Goal: Transaction & Acquisition: Subscribe to service/newsletter

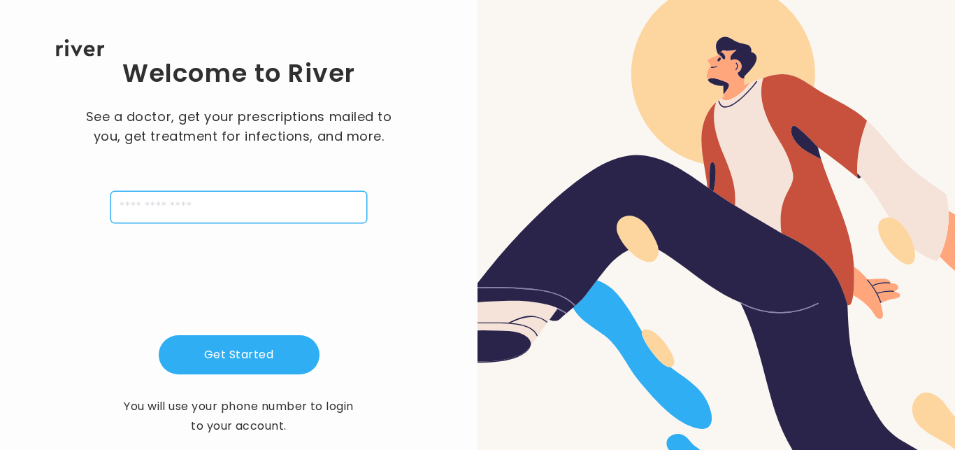
click at [204, 209] on input "tel" at bounding box center [238, 207] width 257 height 32
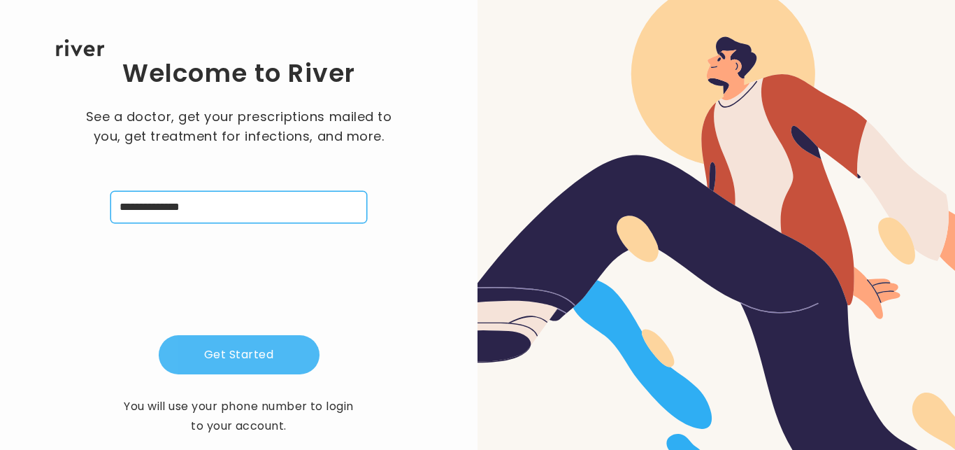
type input "**********"
click at [260, 353] on button "Get Started" at bounding box center [239, 354] width 161 height 39
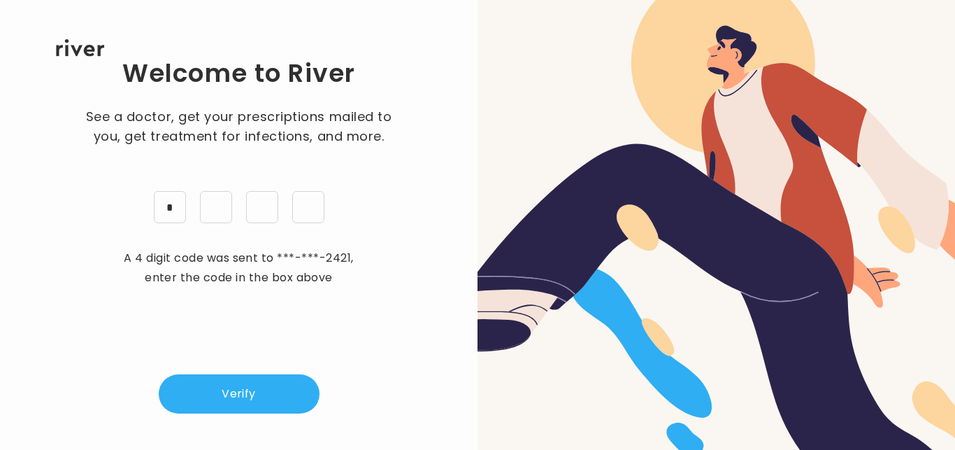
type input "*"
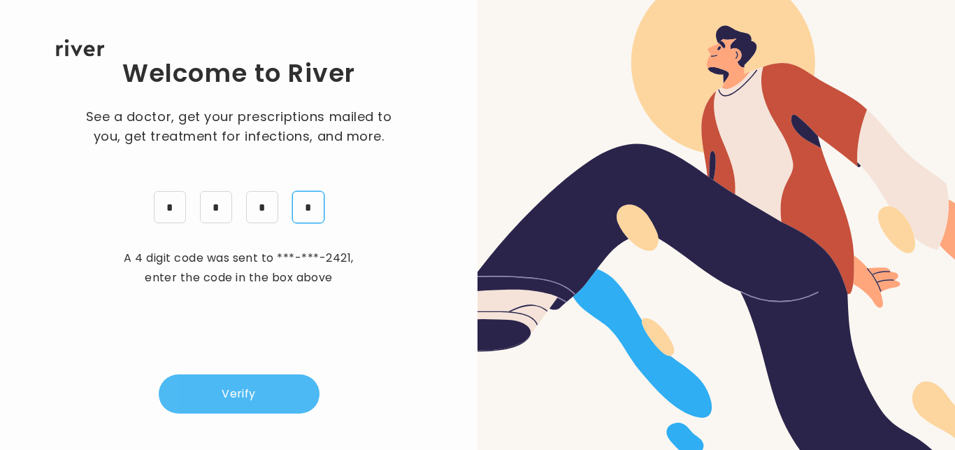
type input "*"
click at [269, 380] on button "Verify" at bounding box center [239, 393] width 161 height 39
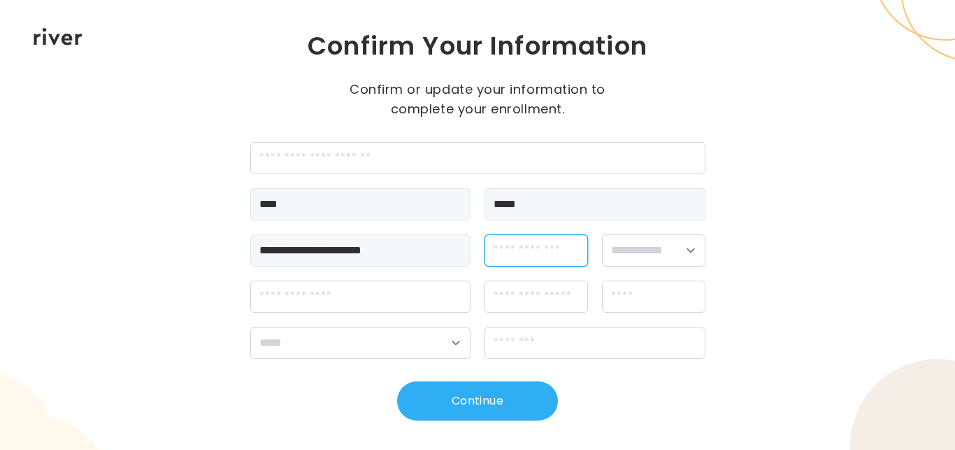
click at [535, 255] on input "dateOfBirth" at bounding box center [536, 250] width 103 height 32
type input "**********"
click at [670, 254] on select "**********" at bounding box center [653, 250] width 103 height 32
select select "****"
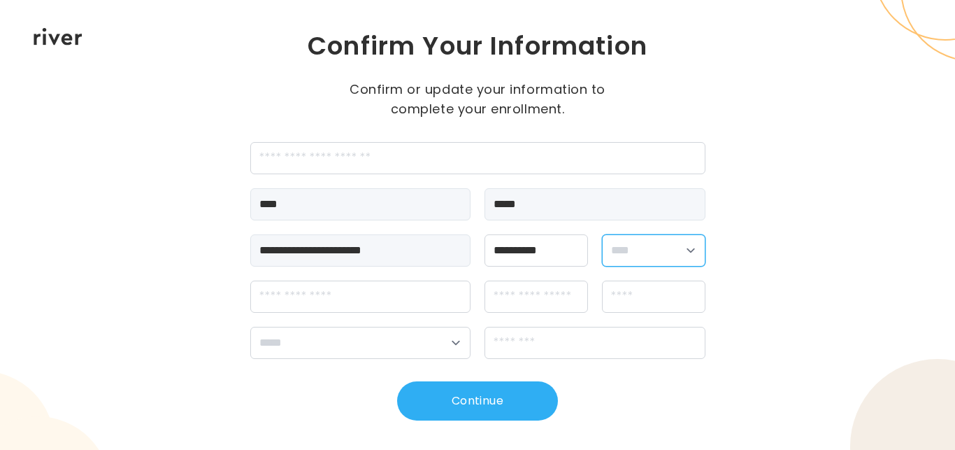
click option "****" at bounding box center [0, 0] width 0 height 0
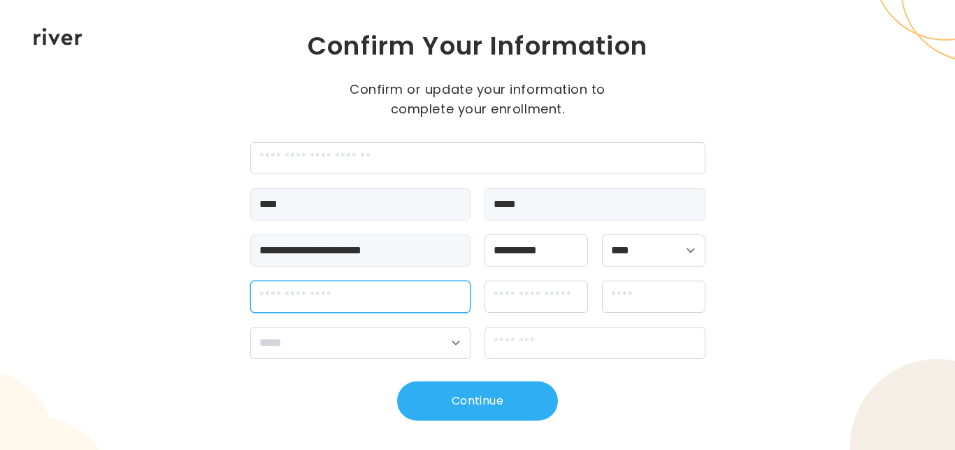
click at [393, 305] on input "streetAddress" at bounding box center [360, 296] width 221 height 32
type input "**********"
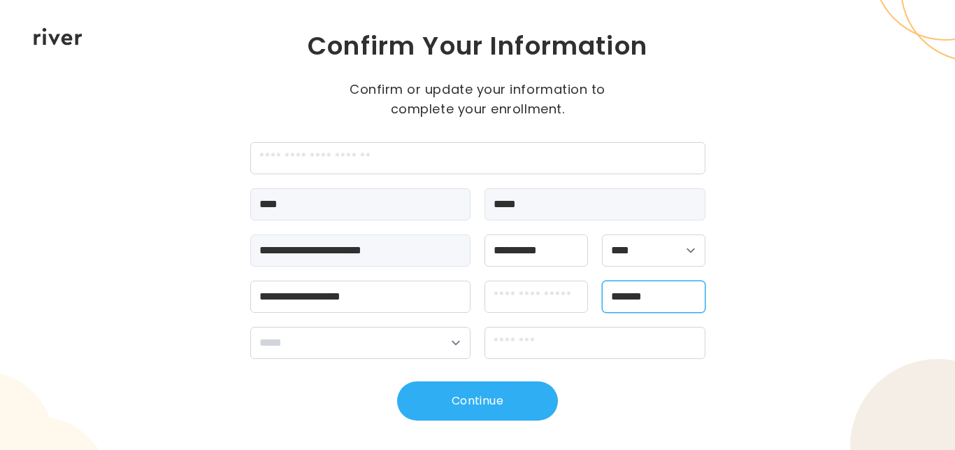
type input "*******"
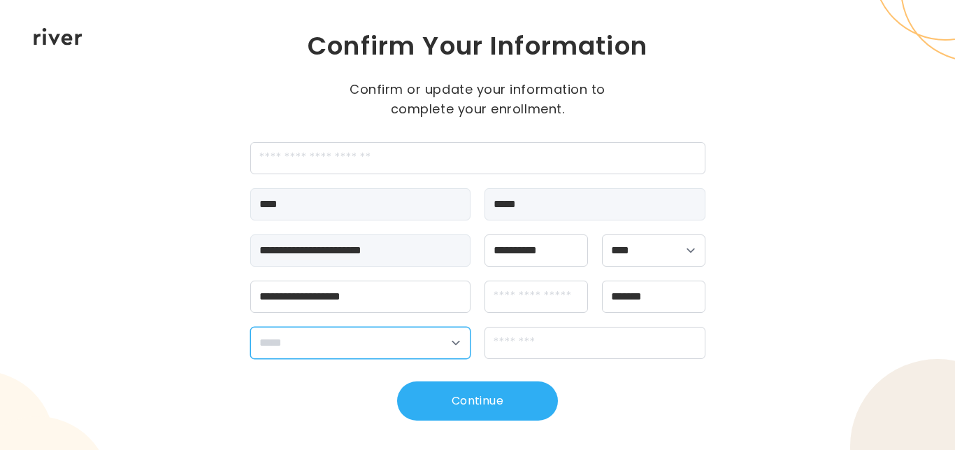
select select "**"
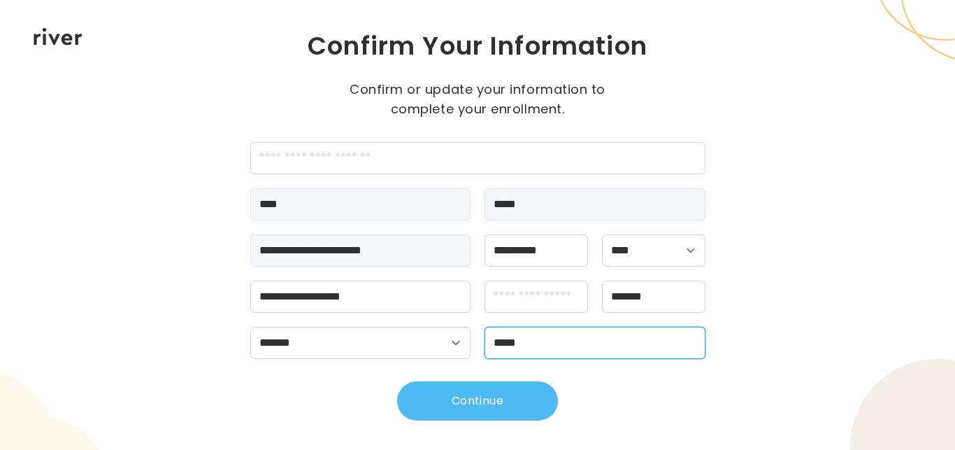
type input "*****"
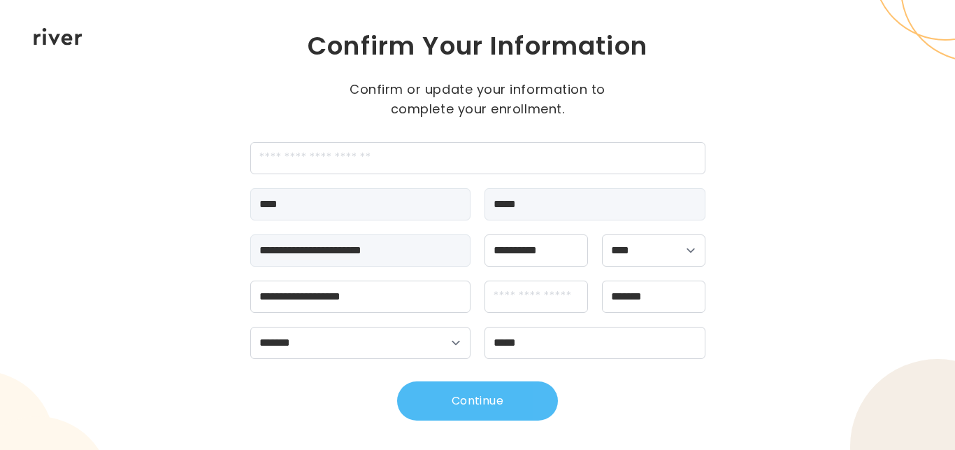
click at [469, 385] on button "Continue" at bounding box center [477, 400] width 161 height 39
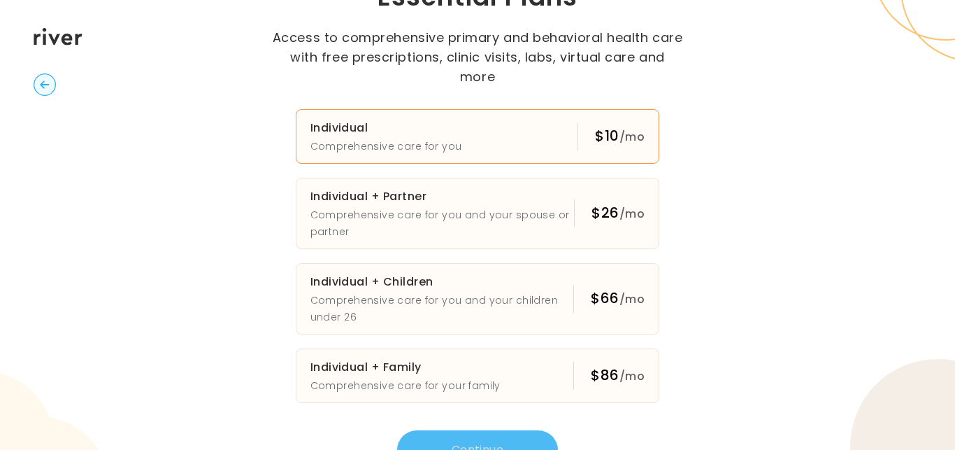
click at [506, 118] on button "Individual Comprehensive care for you $10 /mo" at bounding box center [478, 136] width 364 height 55
click at [464, 431] on button "Continue" at bounding box center [477, 449] width 161 height 39
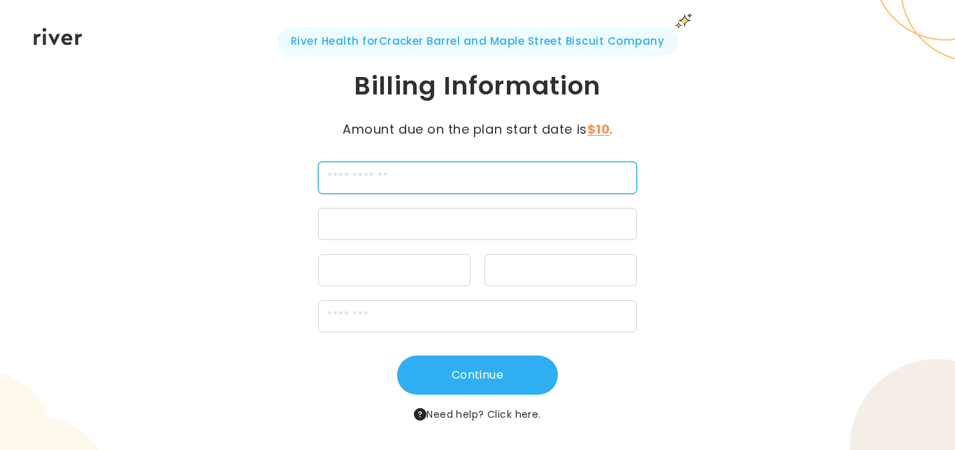
click at [515, 182] on input "cardName" at bounding box center [477, 178] width 319 height 32
type input "**********"
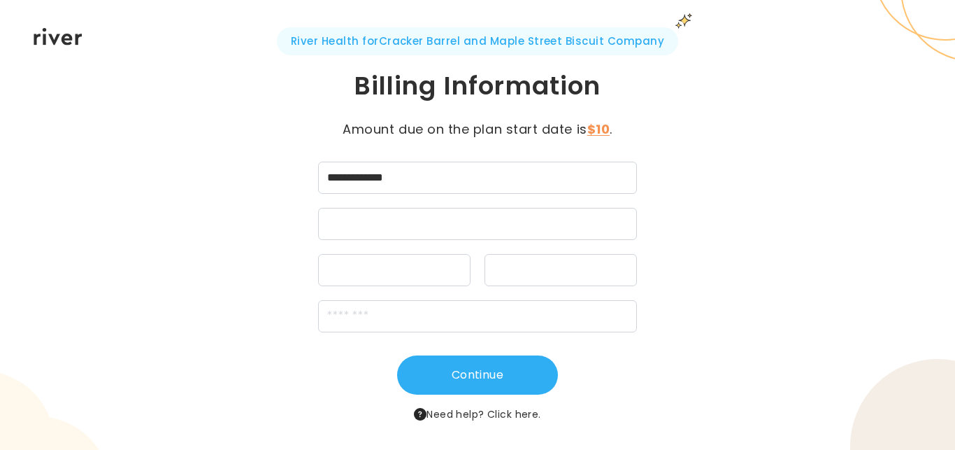
click at [766, 194] on div "**********" at bounding box center [477, 225] width 955 height 450
click at [505, 263] on div at bounding box center [561, 270] width 152 height 32
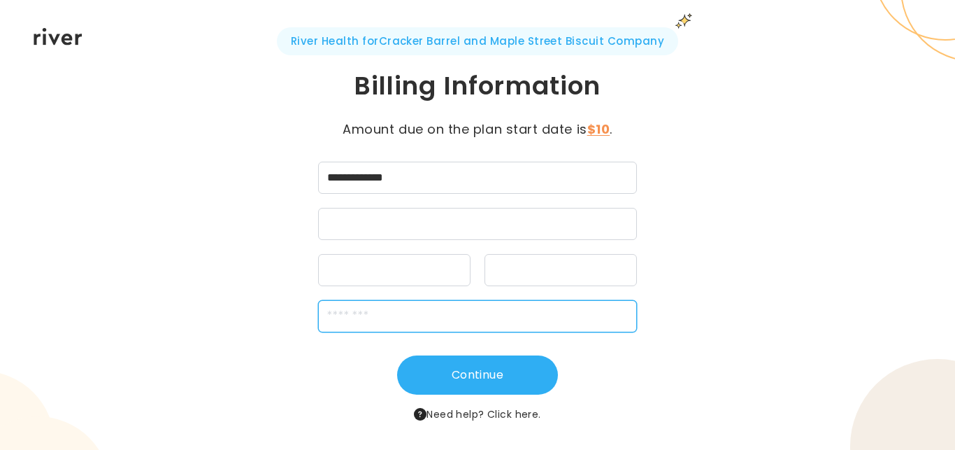
click at [428, 314] on input "zipCode" at bounding box center [477, 316] width 319 height 32
type input "*****"
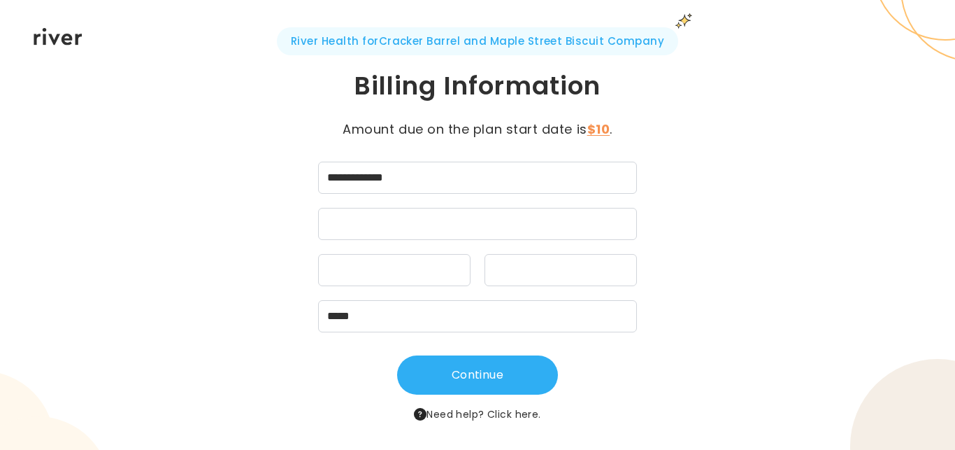
click at [728, 313] on div "**********" at bounding box center [477, 225] width 955 height 450
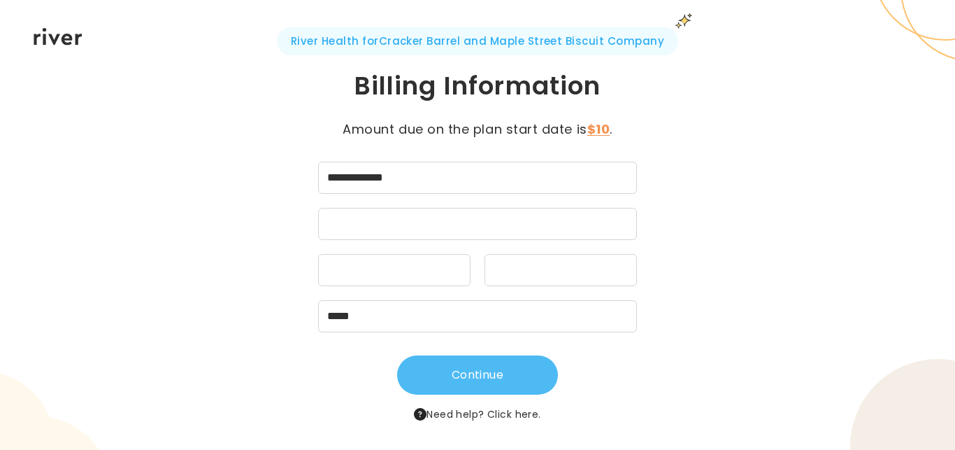
click at [487, 375] on button "Continue" at bounding box center [477, 374] width 161 height 39
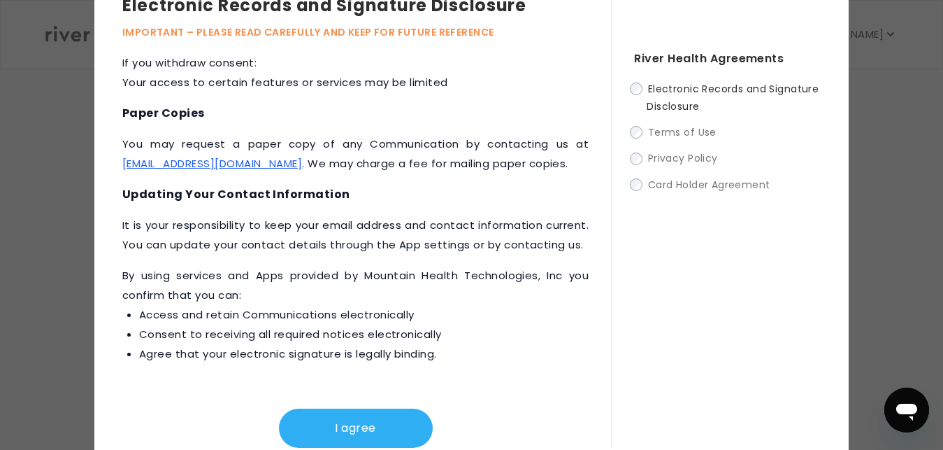
scroll to position [55, 0]
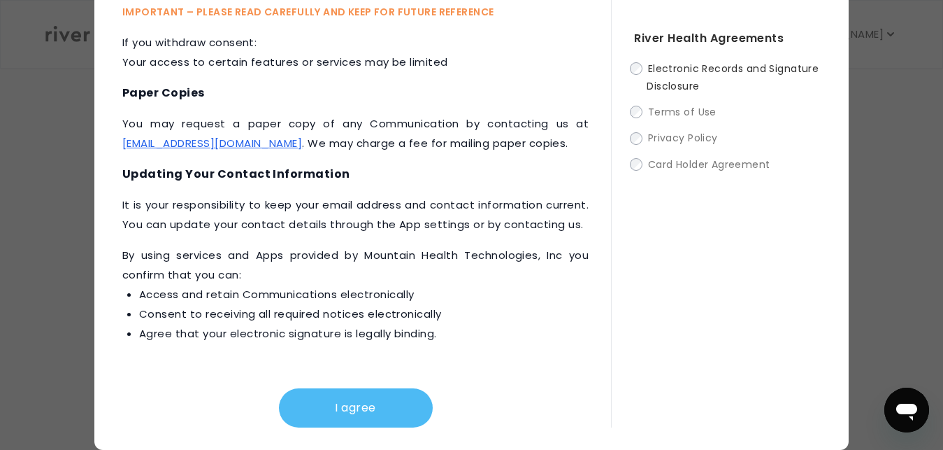
click at [360, 404] on button "I agree" at bounding box center [356, 407] width 154 height 39
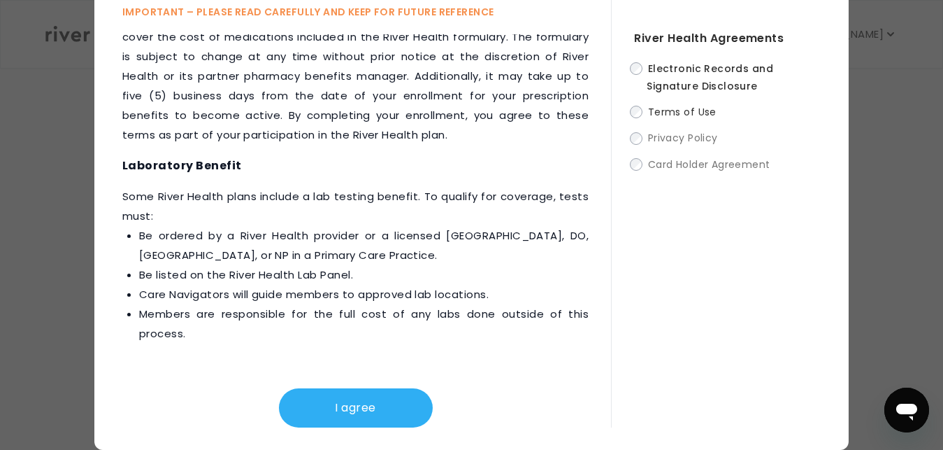
scroll to position [2094, 0]
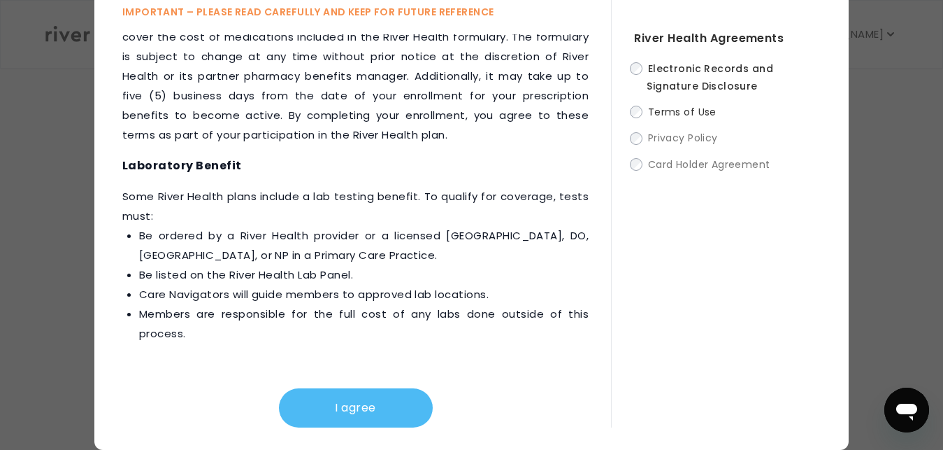
click at [341, 408] on button "I agree" at bounding box center [356, 407] width 154 height 39
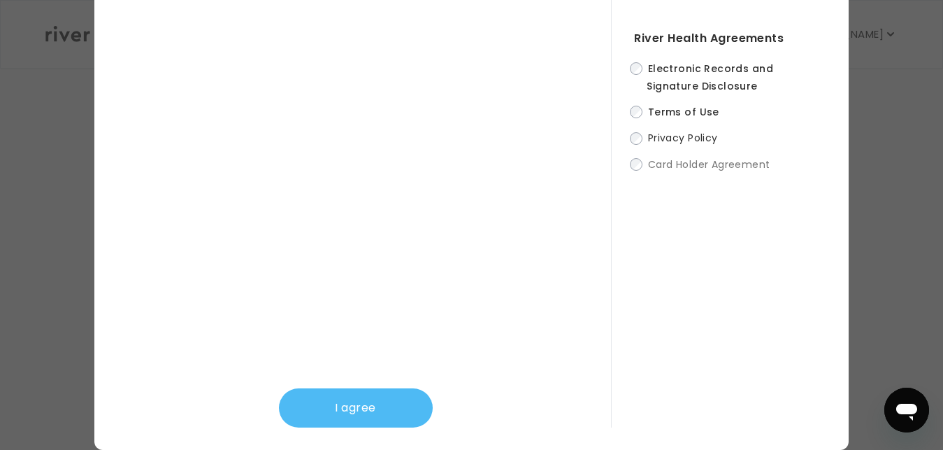
click at [334, 414] on button "I agree" at bounding box center [356, 407] width 154 height 39
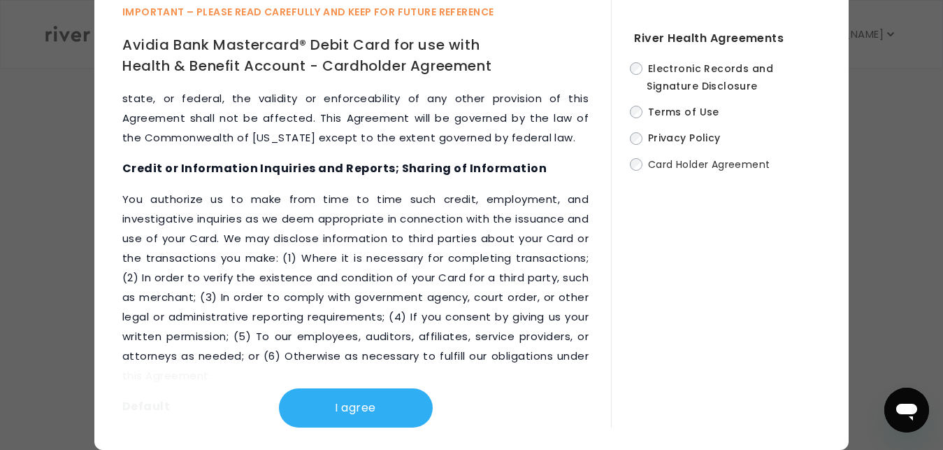
scroll to position [8057, 0]
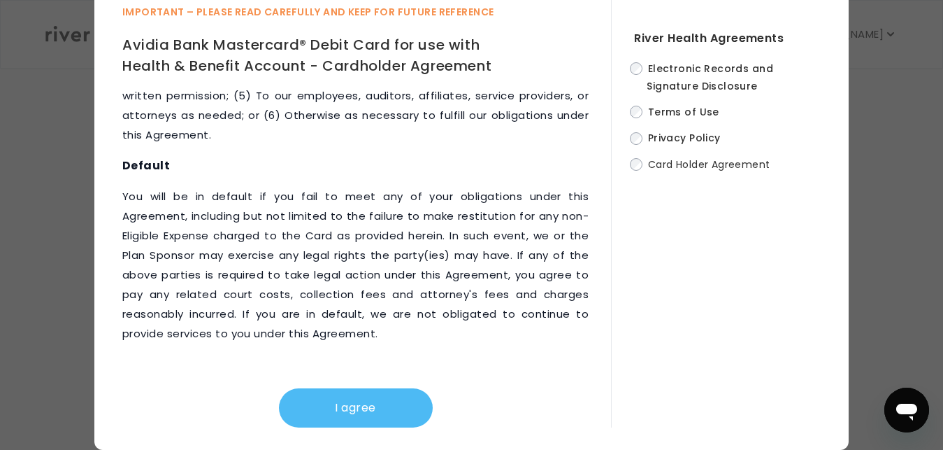
click at [334, 410] on button "I agree" at bounding box center [356, 407] width 154 height 39
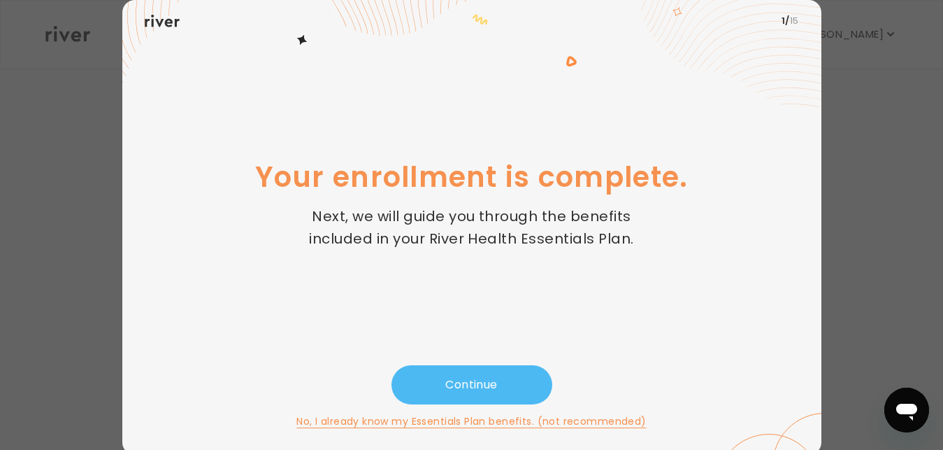
click at [448, 377] on button "Continue" at bounding box center [472, 384] width 161 height 39
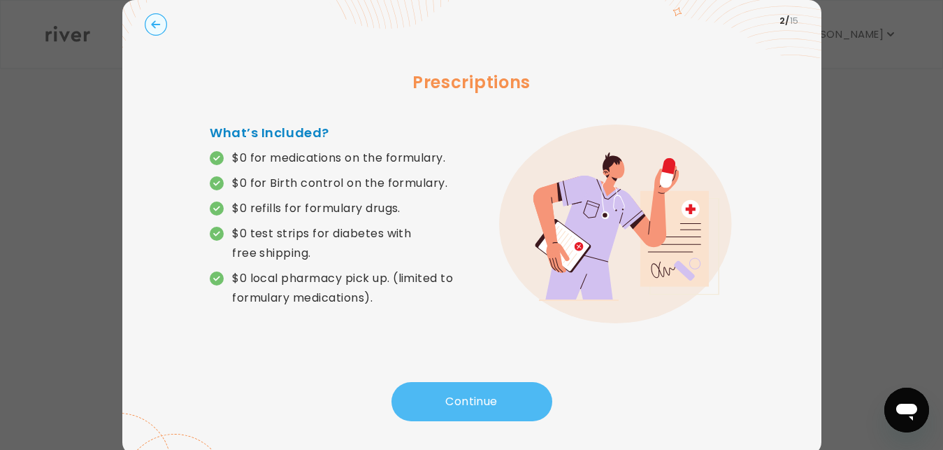
click at [476, 396] on button "Continue" at bounding box center [472, 401] width 161 height 39
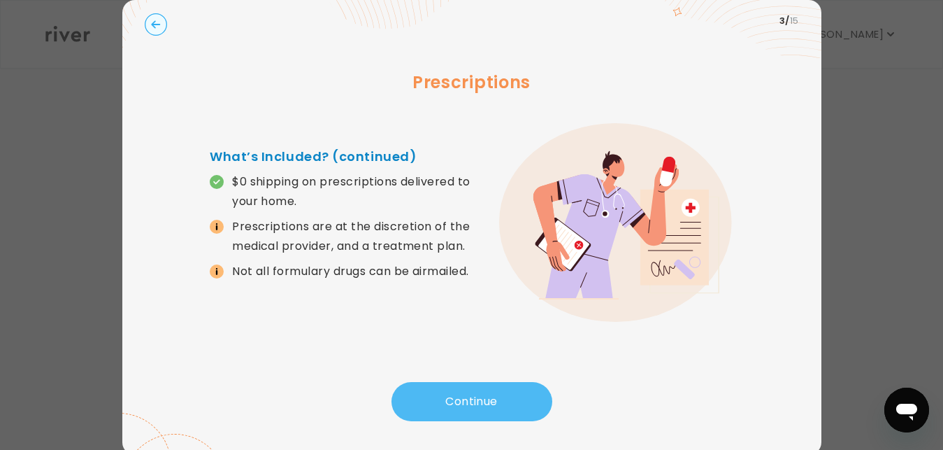
click at [483, 393] on button "Continue" at bounding box center [472, 401] width 161 height 39
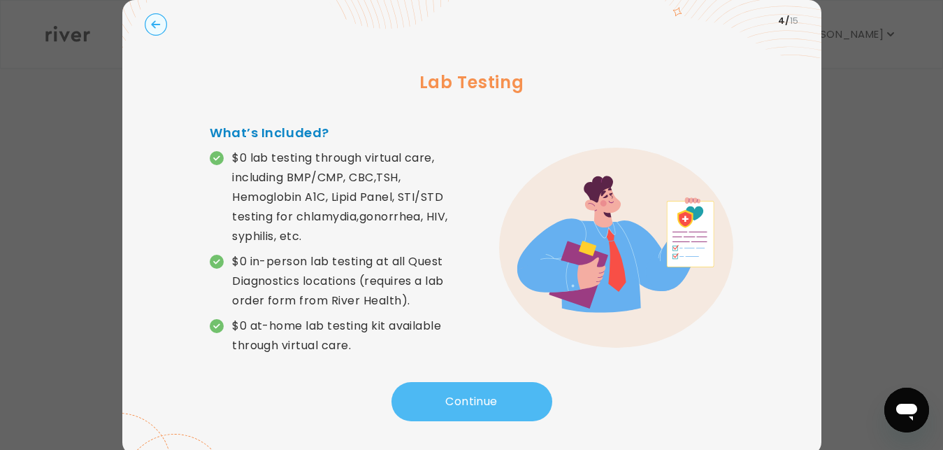
click at [478, 398] on button "Continue" at bounding box center [472, 401] width 161 height 39
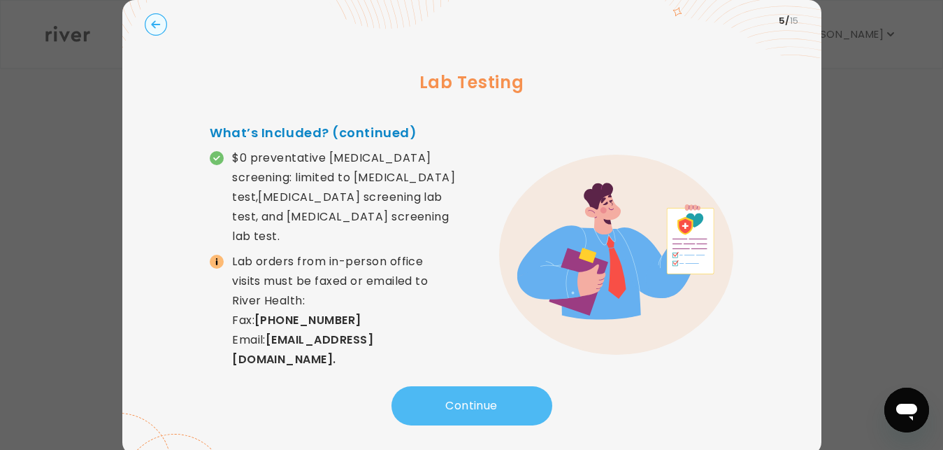
click at [474, 396] on button "Continue" at bounding box center [472, 405] width 161 height 39
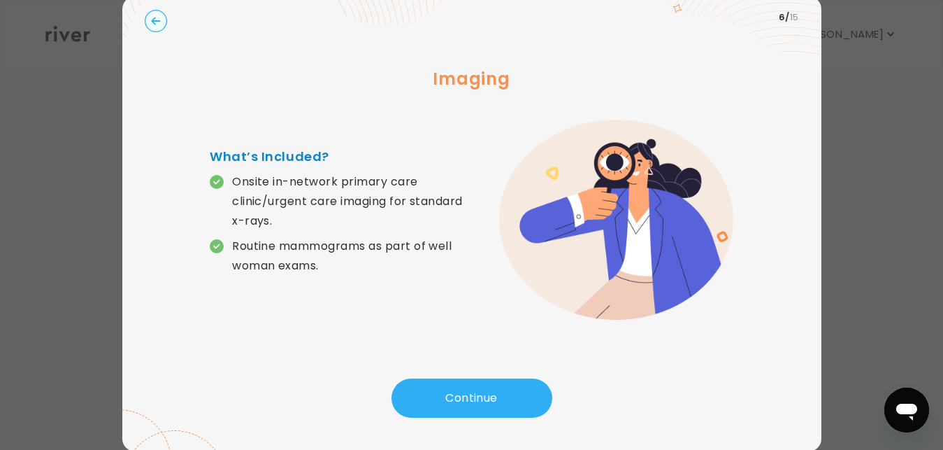
scroll to position [5, 0]
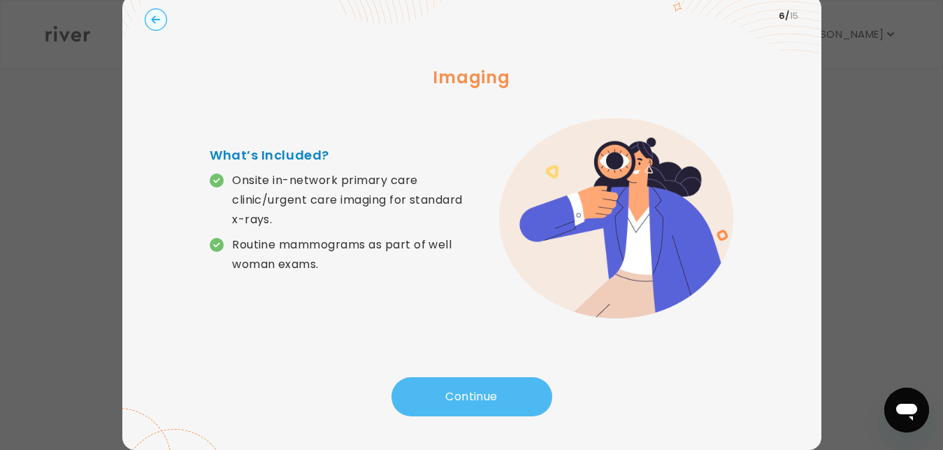
click at [457, 399] on button "Continue" at bounding box center [472, 396] width 161 height 39
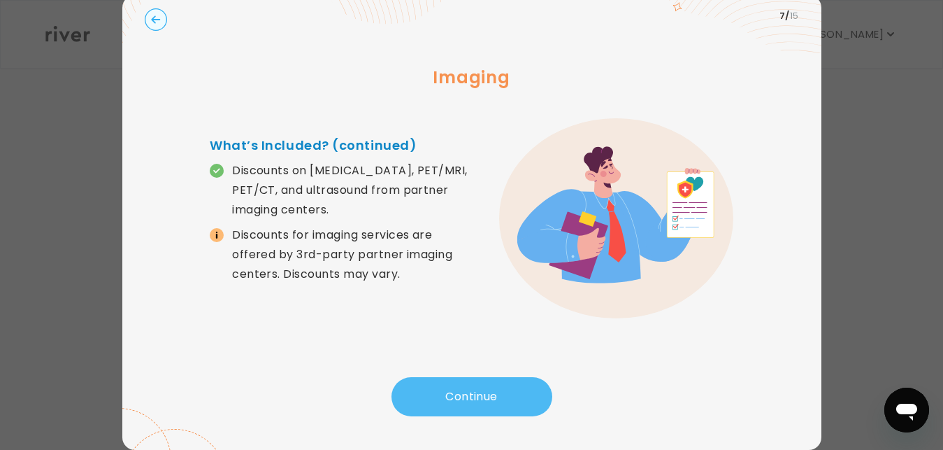
click at [457, 399] on button "Continue" at bounding box center [472, 396] width 161 height 39
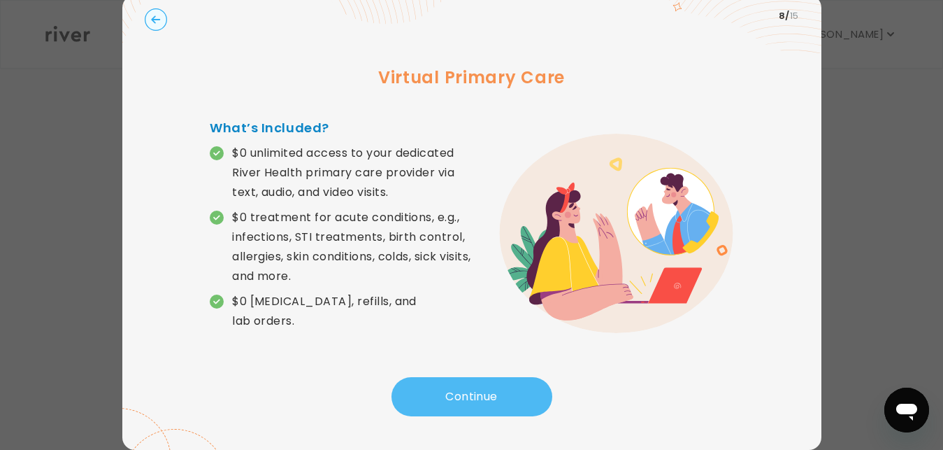
click at [457, 399] on button "Continue" at bounding box center [472, 396] width 161 height 39
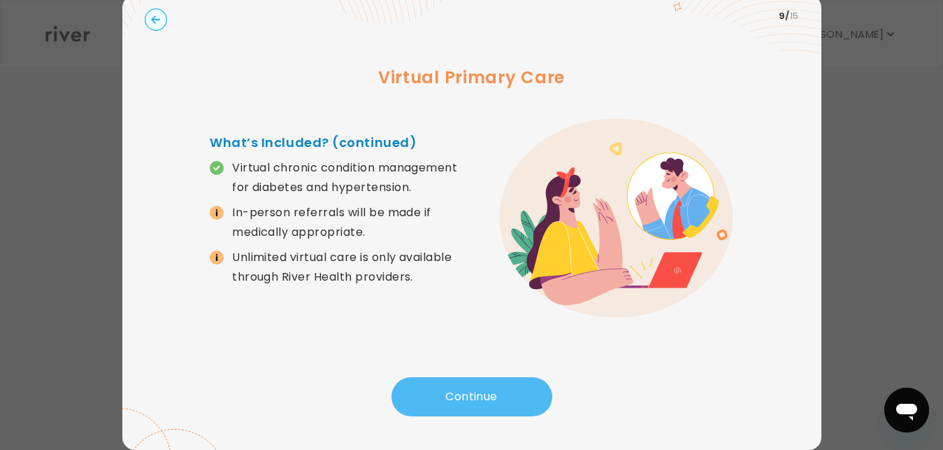
click at [457, 399] on button "Continue" at bounding box center [472, 396] width 161 height 39
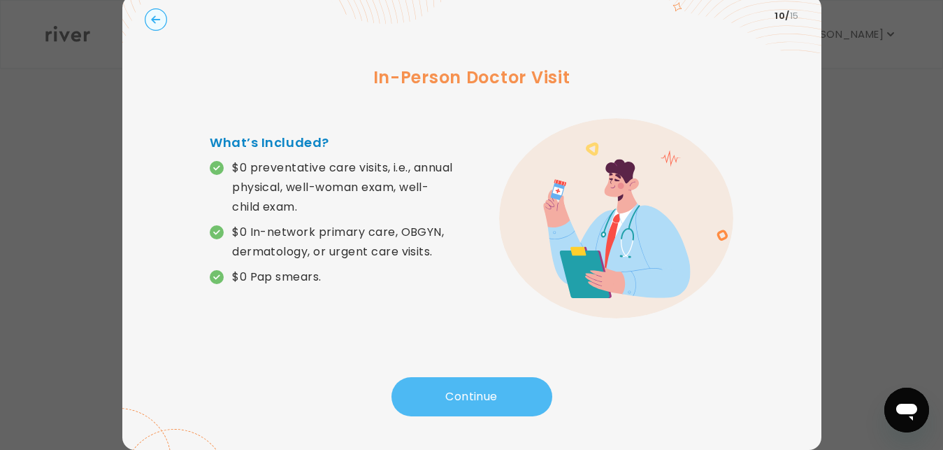
click at [457, 399] on button "Continue" at bounding box center [472, 396] width 161 height 39
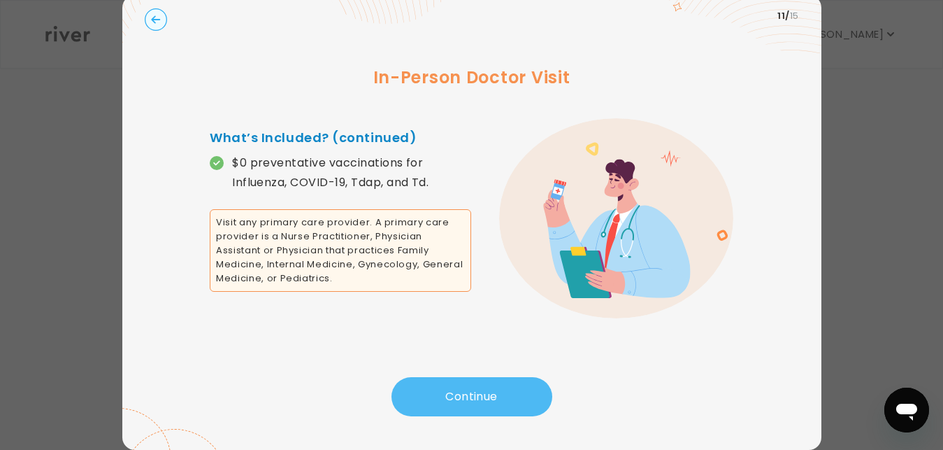
click at [457, 399] on button "Continue" at bounding box center [472, 396] width 161 height 39
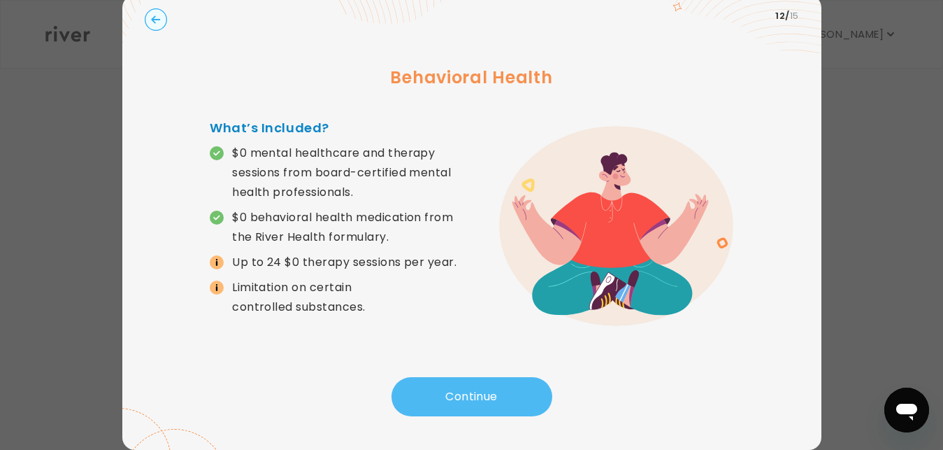
click at [457, 399] on button "Continue" at bounding box center [472, 396] width 161 height 39
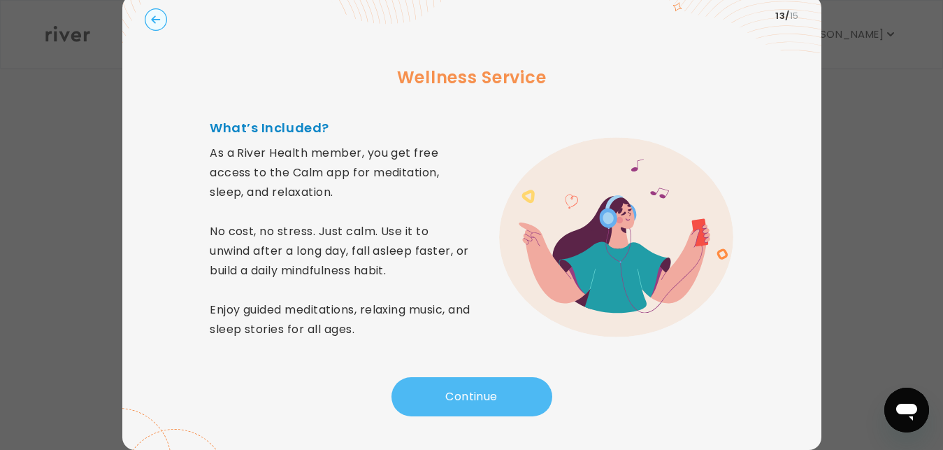
click at [457, 399] on button "Continue" at bounding box center [472, 396] width 161 height 39
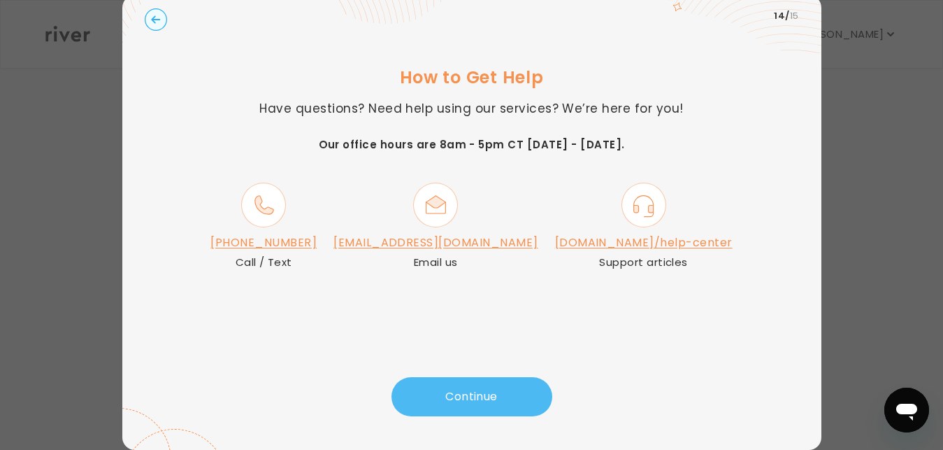
click at [457, 399] on button "Continue" at bounding box center [472, 396] width 161 height 39
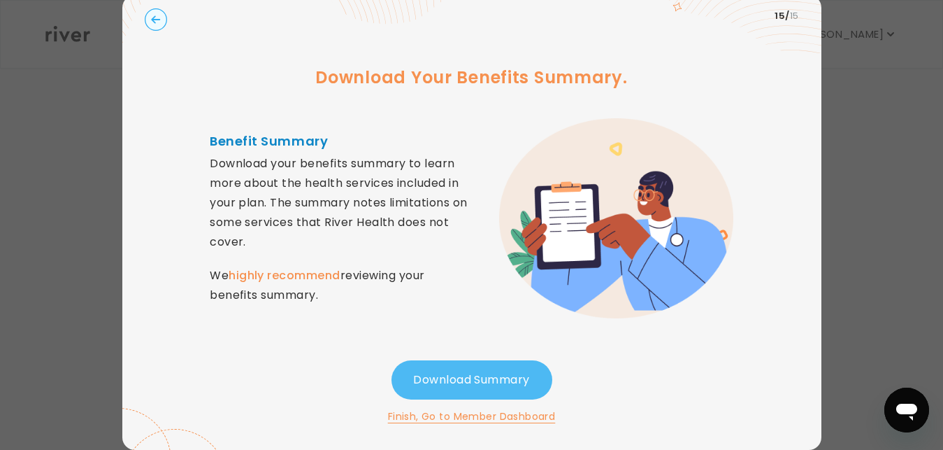
click at [476, 374] on button "Download Summary" at bounding box center [472, 379] width 161 height 39
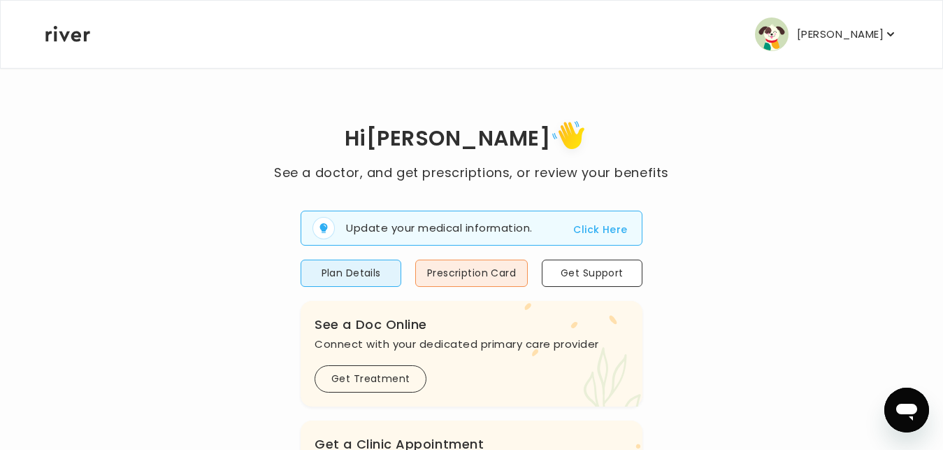
scroll to position [71, 0]
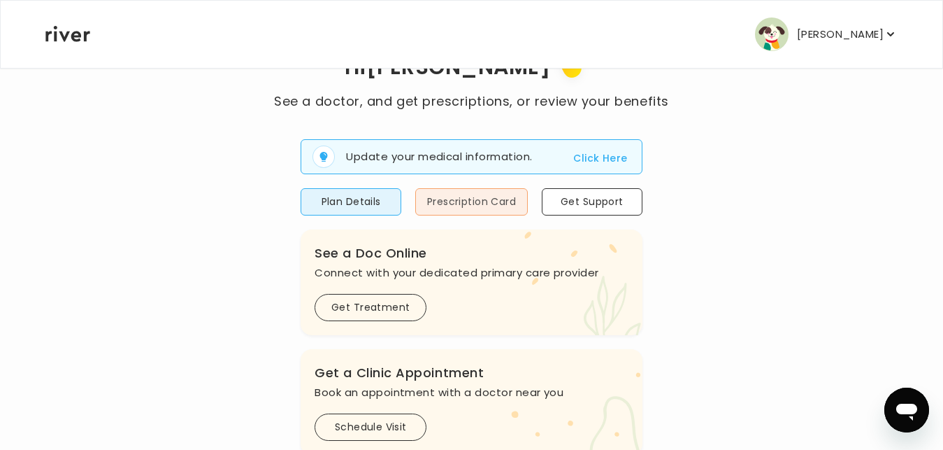
click at [473, 202] on button "Prescription Card" at bounding box center [471, 201] width 113 height 27
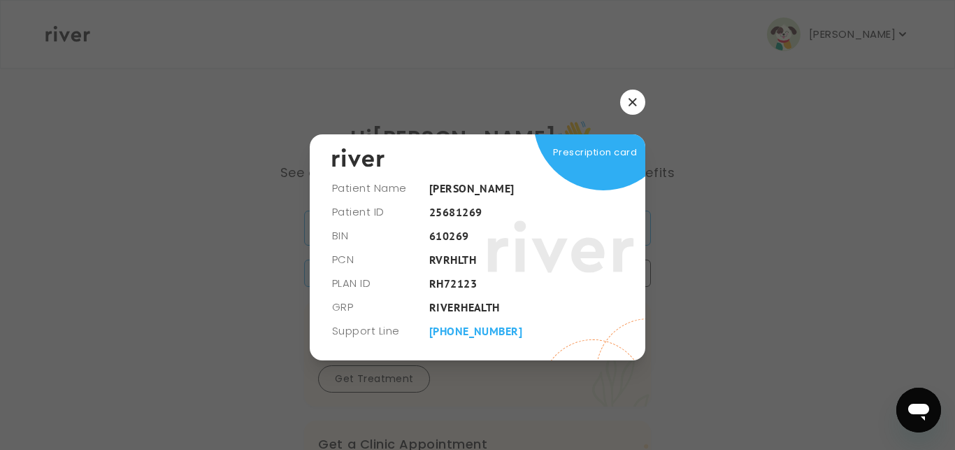
click at [631, 105] on icon "button" at bounding box center [633, 102] width 8 height 8
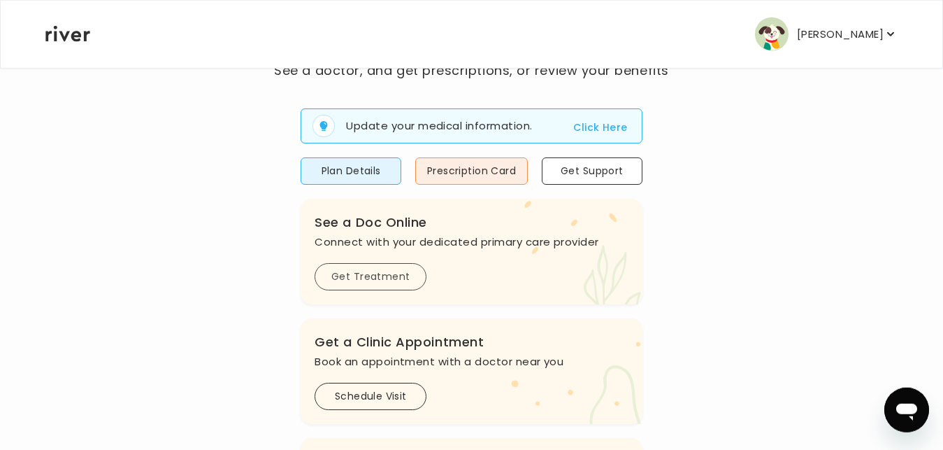
scroll to position [71, 0]
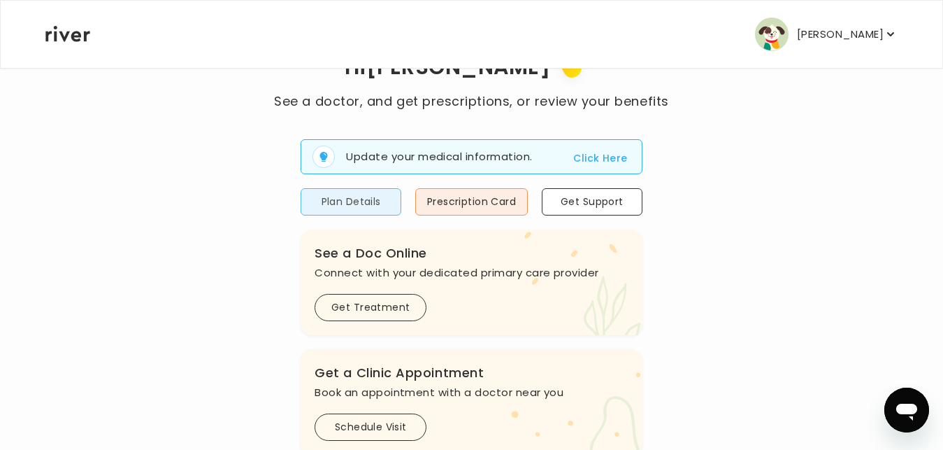
click at [351, 206] on button "Plan Details" at bounding box center [351, 201] width 101 height 27
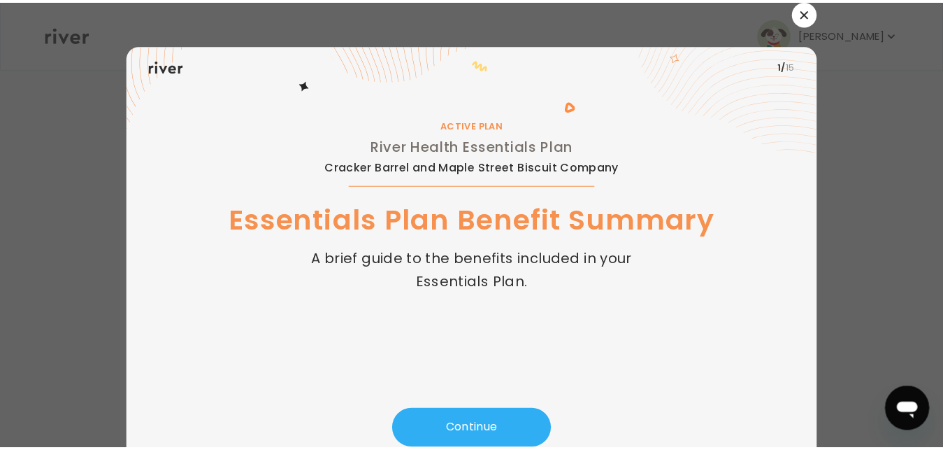
scroll to position [50, 0]
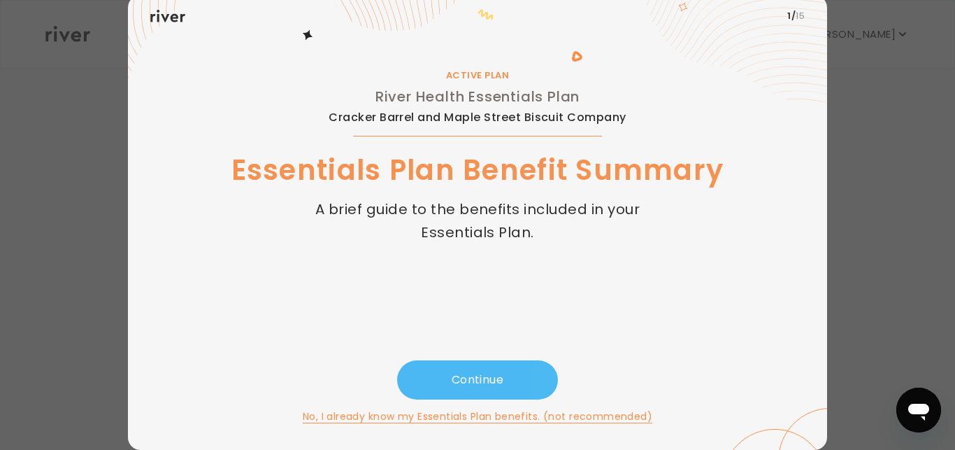
click at [489, 380] on button "Continue" at bounding box center [477, 379] width 161 height 39
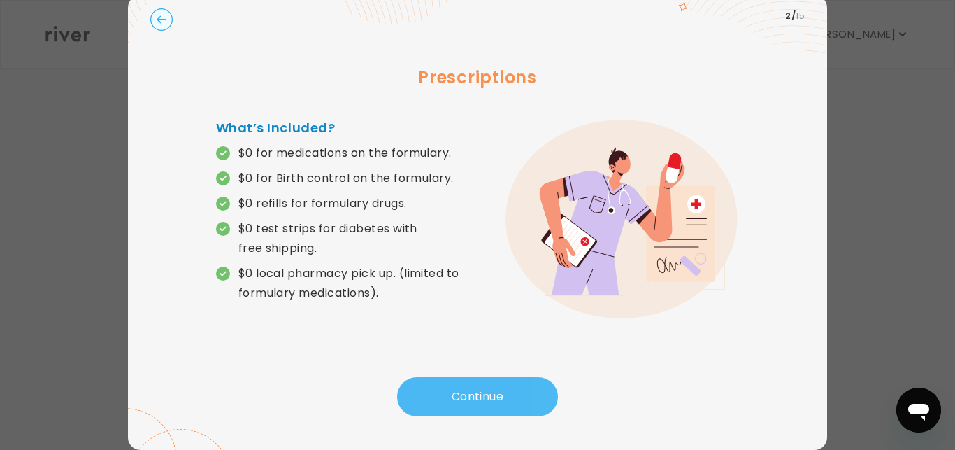
click at [498, 392] on button "Continue" at bounding box center [477, 396] width 161 height 39
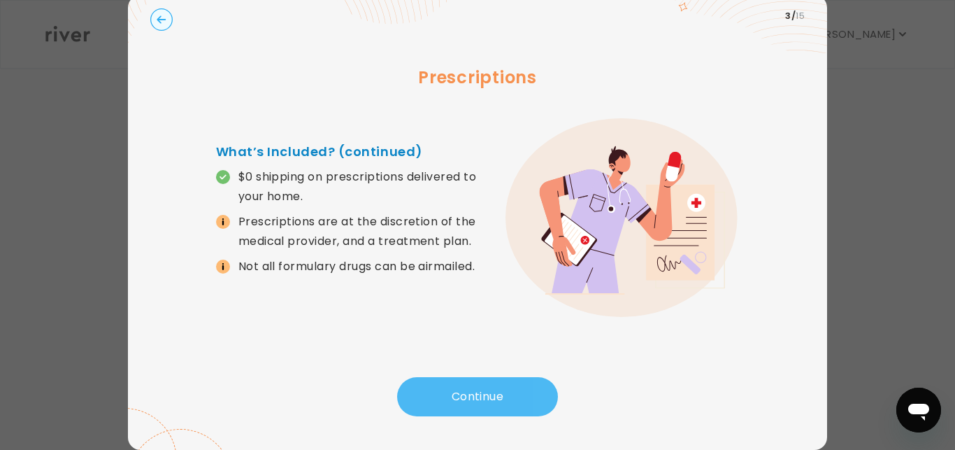
click at [498, 392] on button "Continue" at bounding box center [477, 396] width 161 height 39
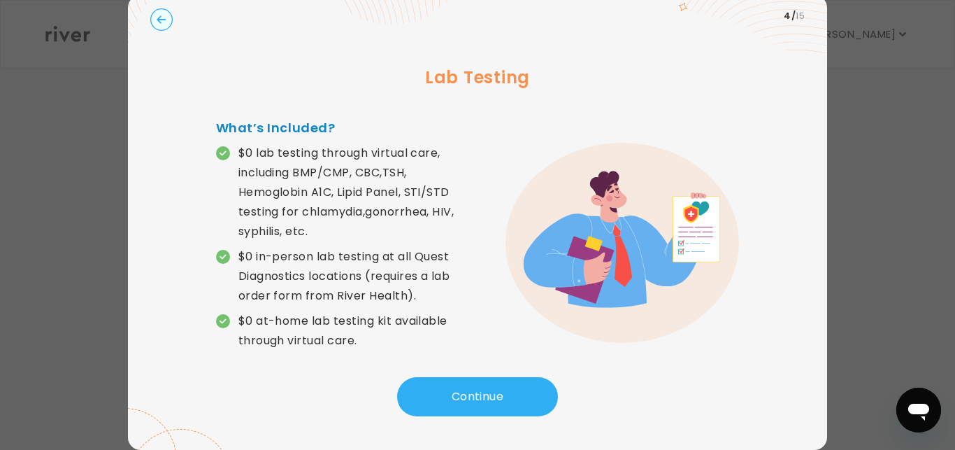
click at [151, 16] on circle "button" at bounding box center [162, 20] width 22 height 22
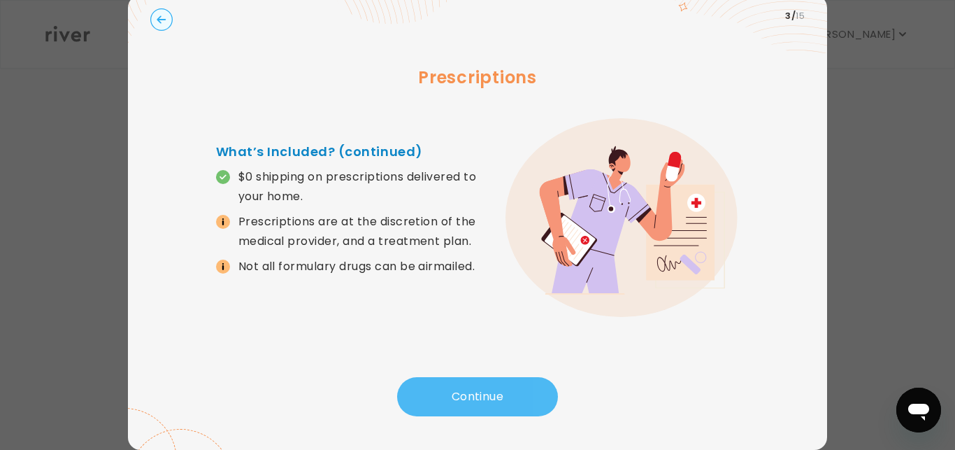
click at [471, 393] on button "Continue" at bounding box center [477, 396] width 161 height 39
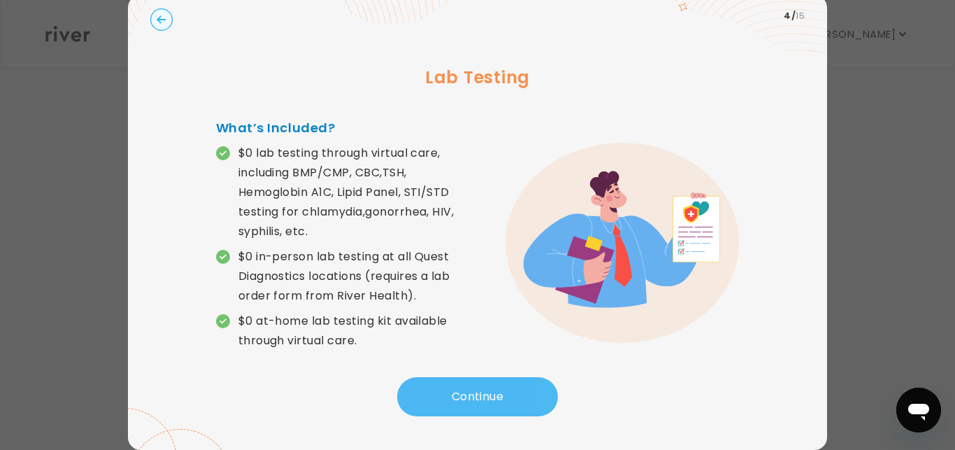
click at [471, 393] on button "Continue" at bounding box center [477, 396] width 161 height 39
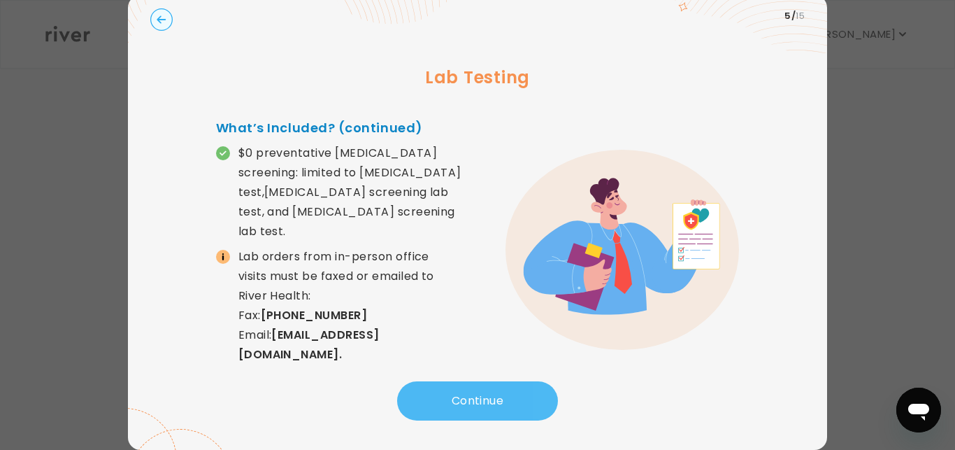
click at [471, 393] on button "Continue" at bounding box center [477, 400] width 161 height 39
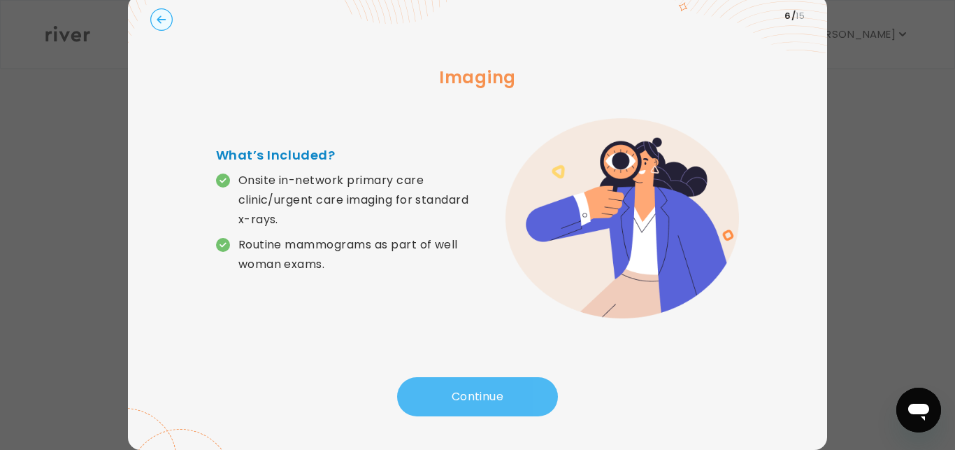
click at [471, 393] on button "Continue" at bounding box center [477, 396] width 161 height 39
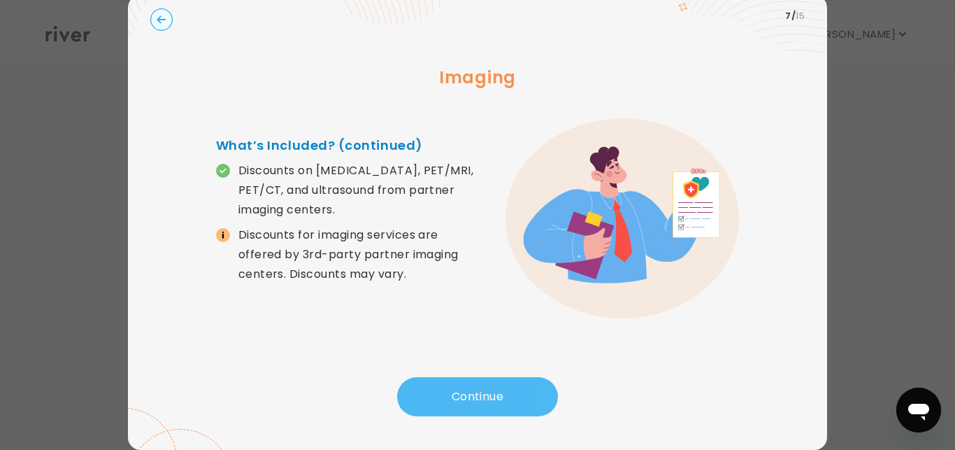
click at [471, 393] on button "Continue" at bounding box center [477, 396] width 161 height 39
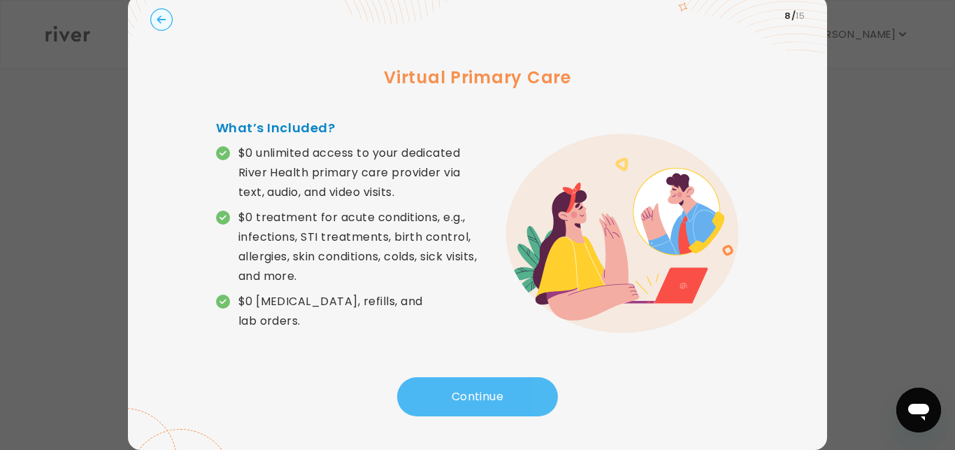
click at [471, 393] on button "Continue" at bounding box center [477, 396] width 161 height 39
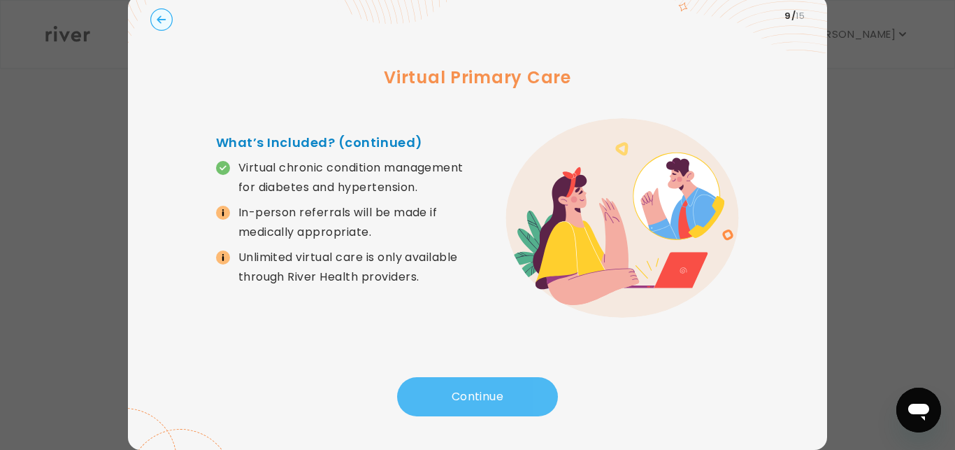
click at [471, 393] on button "Continue" at bounding box center [477, 396] width 161 height 39
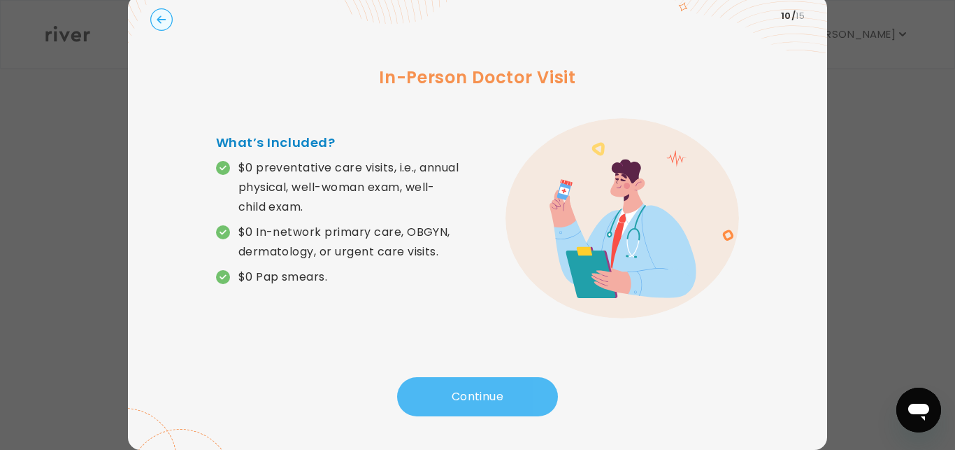
click at [471, 393] on button "Continue" at bounding box center [477, 396] width 161 height 39
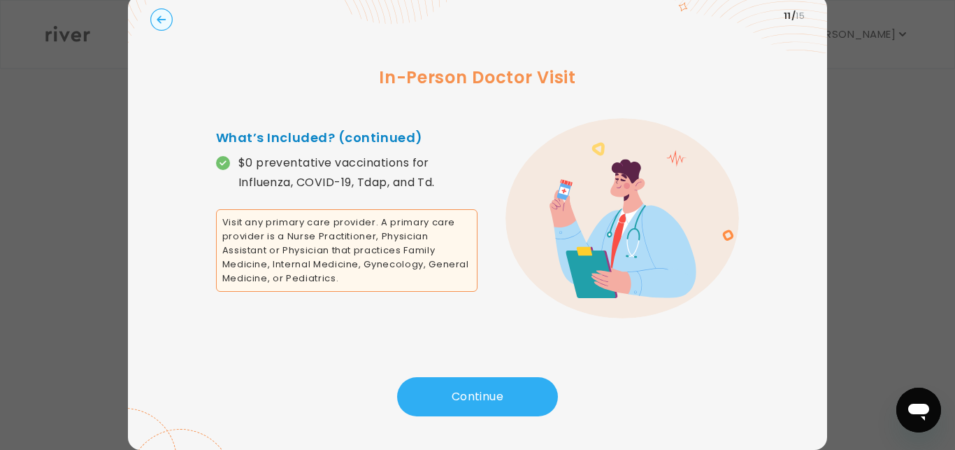
click at [163, 23] on circle "button" at bounding box center [162, 20] width 22 height 22
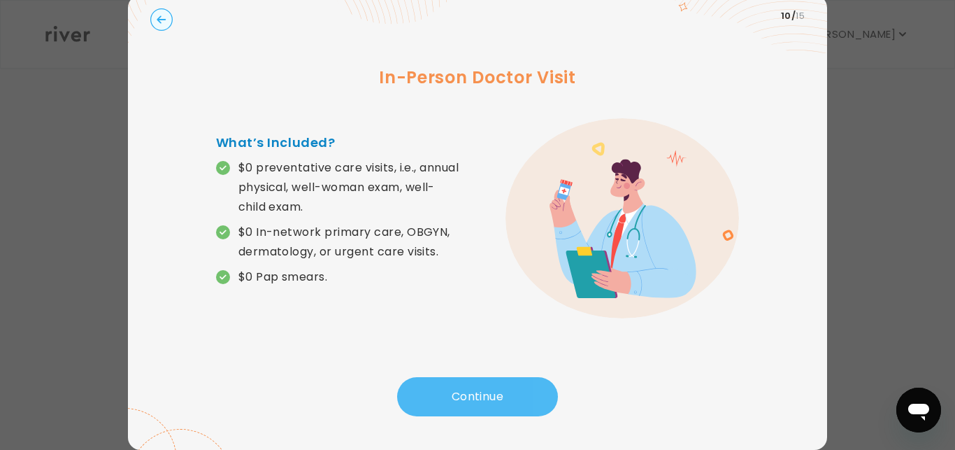
click at [466, 396] on button "Continue" at bounding box center [477, 396] width 161 height 39
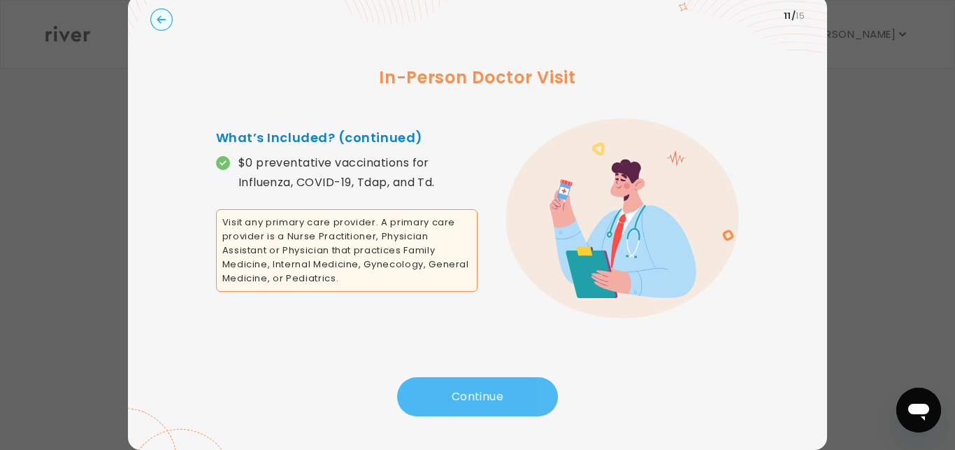
click at [466, 396] on button "Continue" at bounding box center [477, 396] width 161 height 39
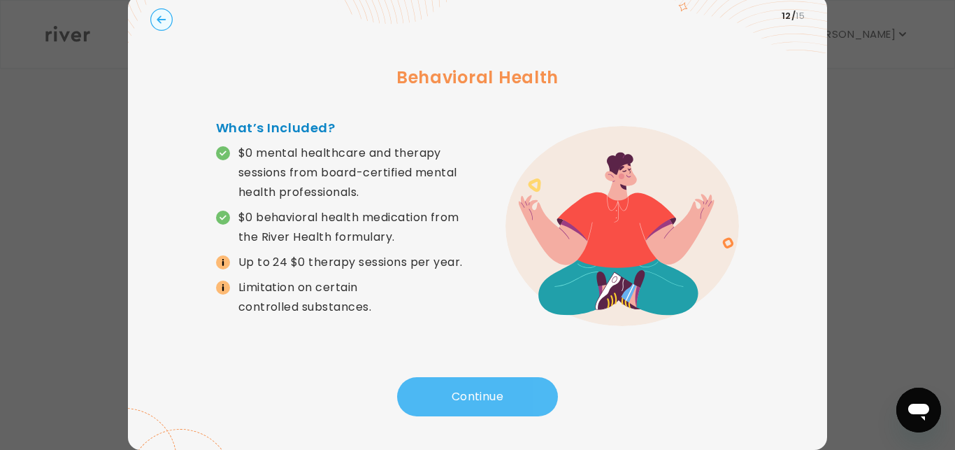
click at [466, 395] on button "Continue" at bounding box center [477, 396] width 161 height 39
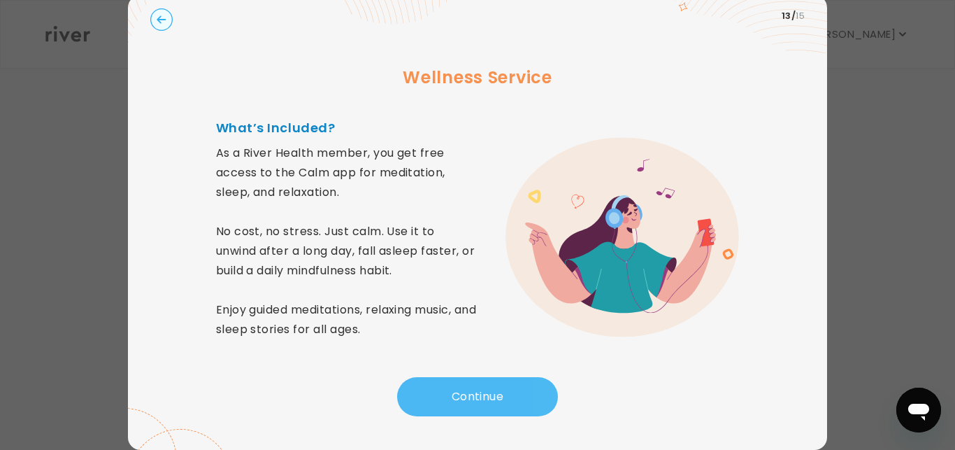
click at [466, 395] on button "Continue" at bounding box center [477, 396] width 161 height 39
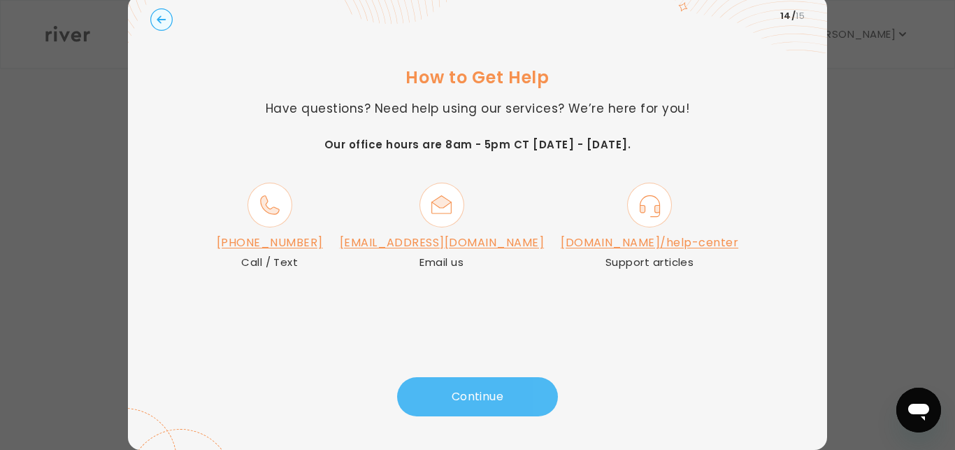
click at [466, 395] on button "Continue" at bounding box center [477, 396] width 161 height 39
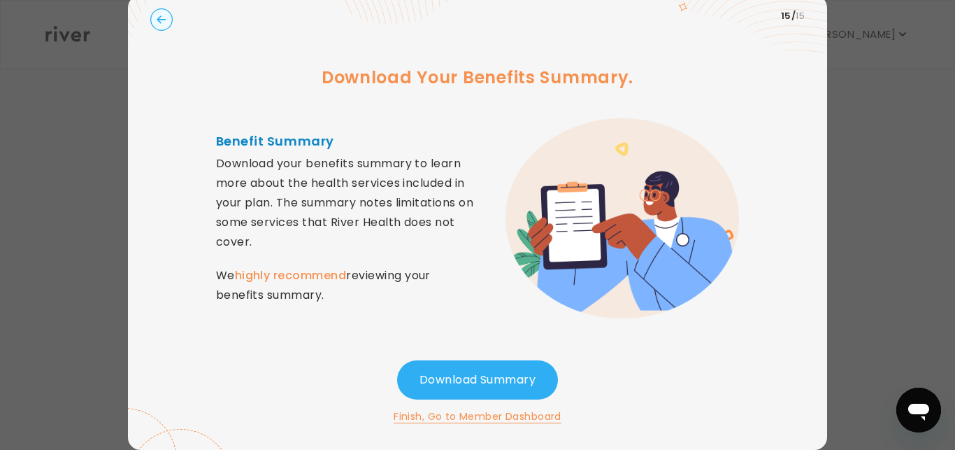
click at [466, 415] on button "Finish, Go to Member Dashboard" at bounding box center [478, 416] width 168 height 17
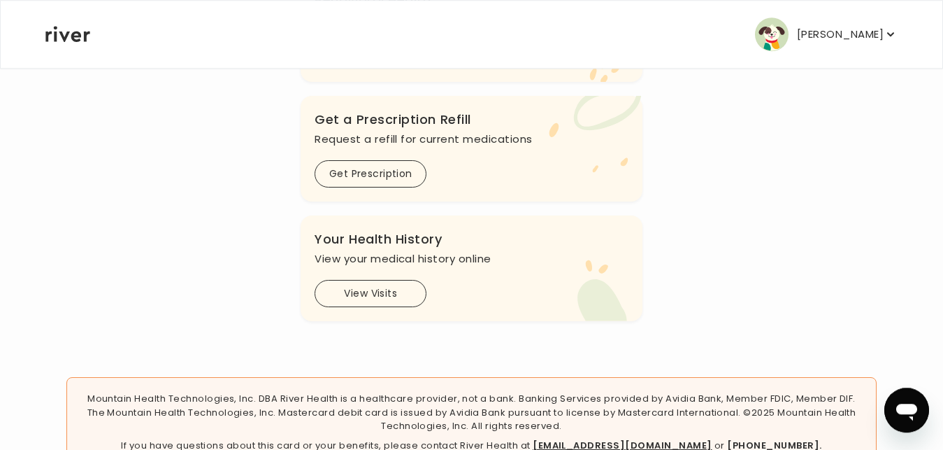
scroll to position [480, 0]
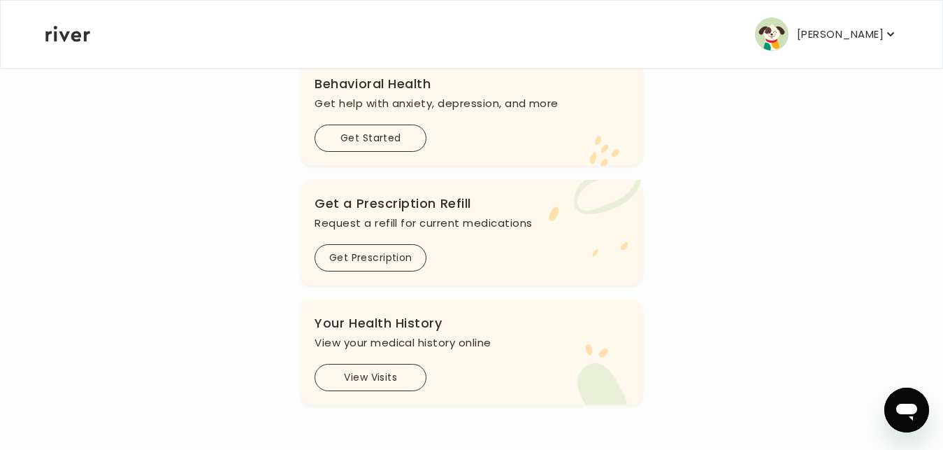
click at [893, 41] on button "[PERSON_NAME]" at bounding box center [826, 34] width 143 height 34
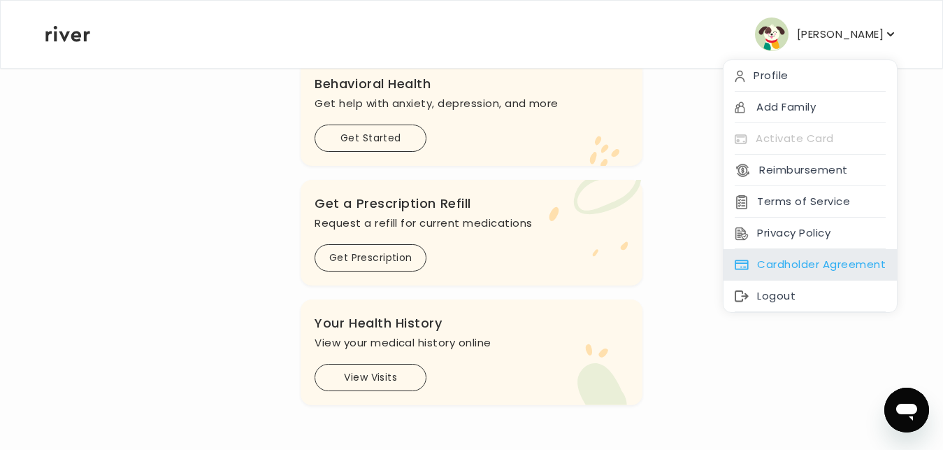
click at [776, 255] on div "Cardholder Agreement" at bounding box center [810, 264] width 173 height 31
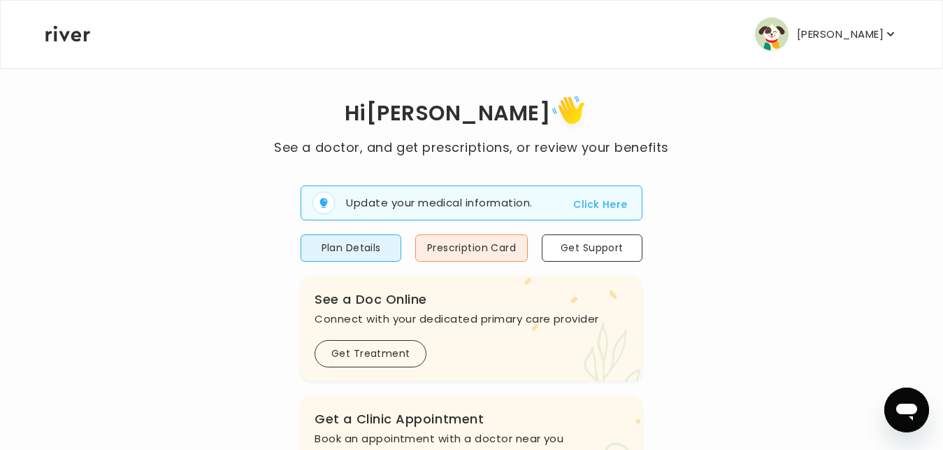
scroll to position [0, 0]
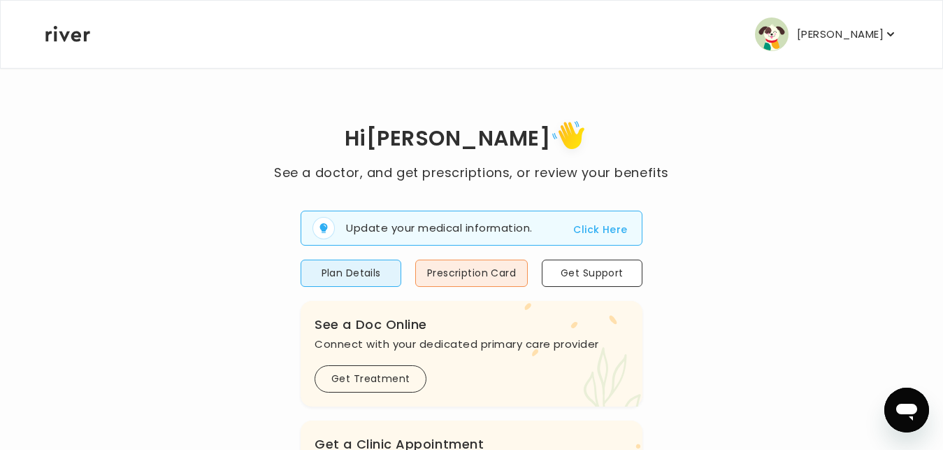
click at [599, 235] on button "Click Here" at bounding box center [600, 229] width 54 height 17
click at [490, 273] on button "Prescription Card" at bounding box center [471, 272] width 113 height 27
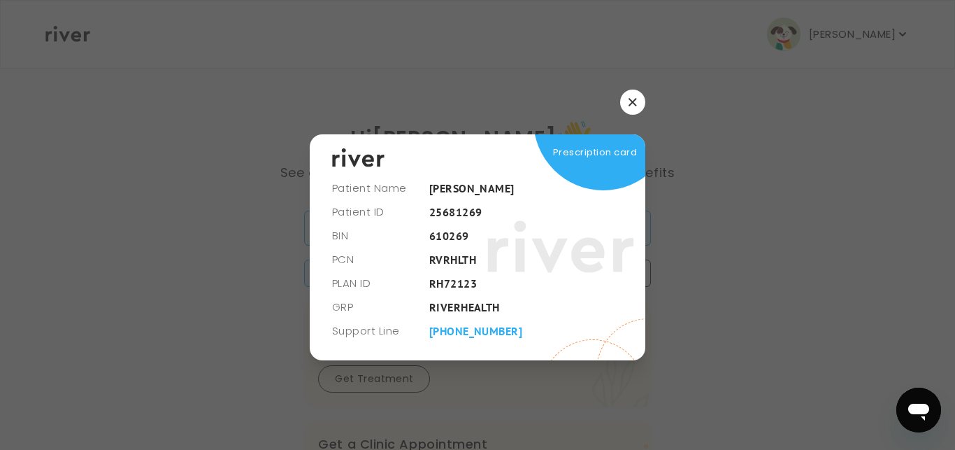
click at [631, 106] on button "button" at bounding box center [632, 102] width 25 height 25
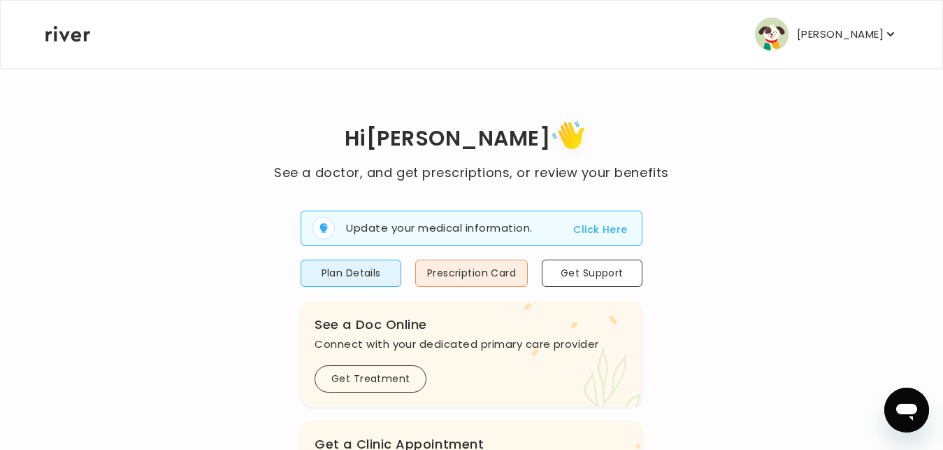
click at [876, 41] on p "[PERSON_NAME]" at bounding box center [840, 34] width 87 height 20
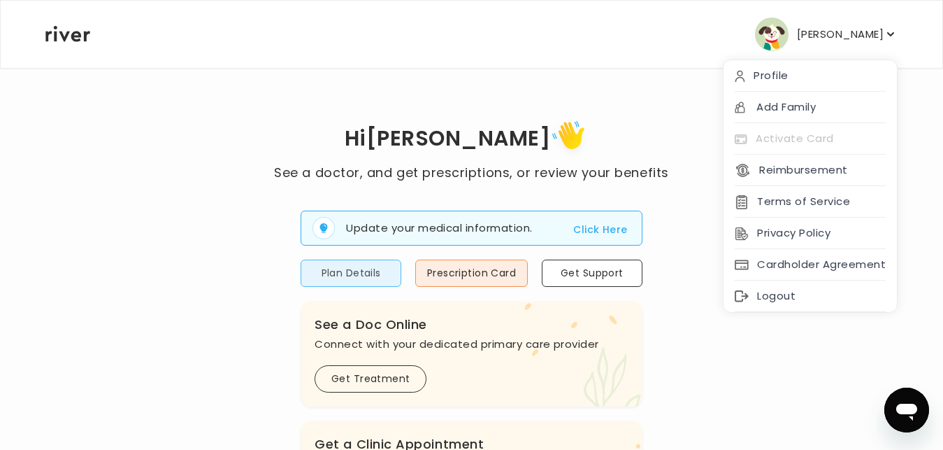
click at [371, 280] on button "Plan Details" at bounding box center [351, 272] width 101 height 27
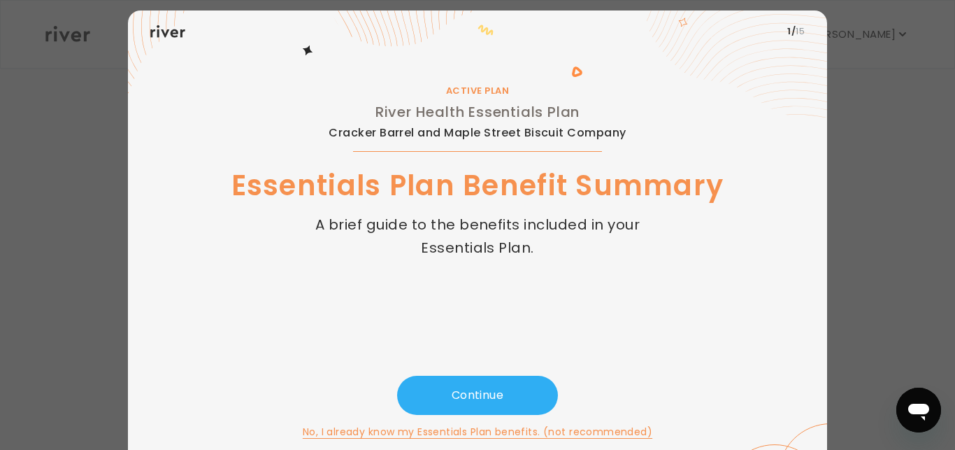
scroll to position [50, 0]
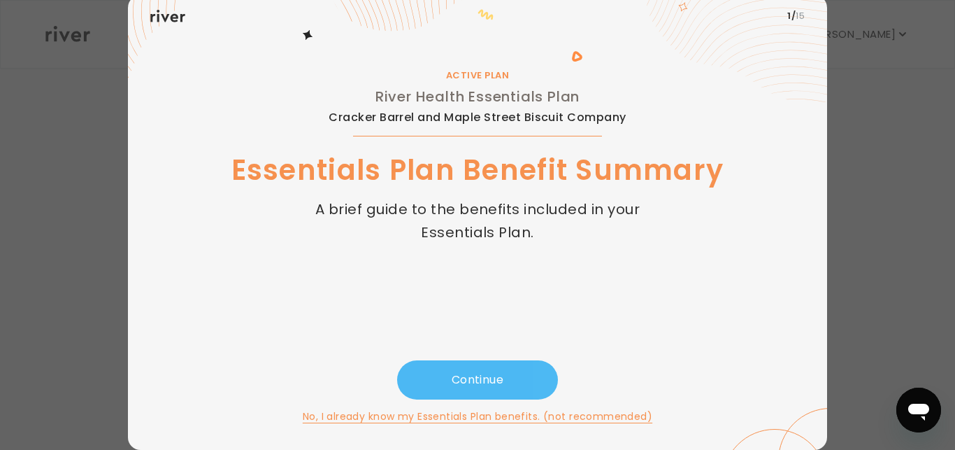
click at [499, 372] on button "Continue" at bounding box center [477, 379] width 161 height 39
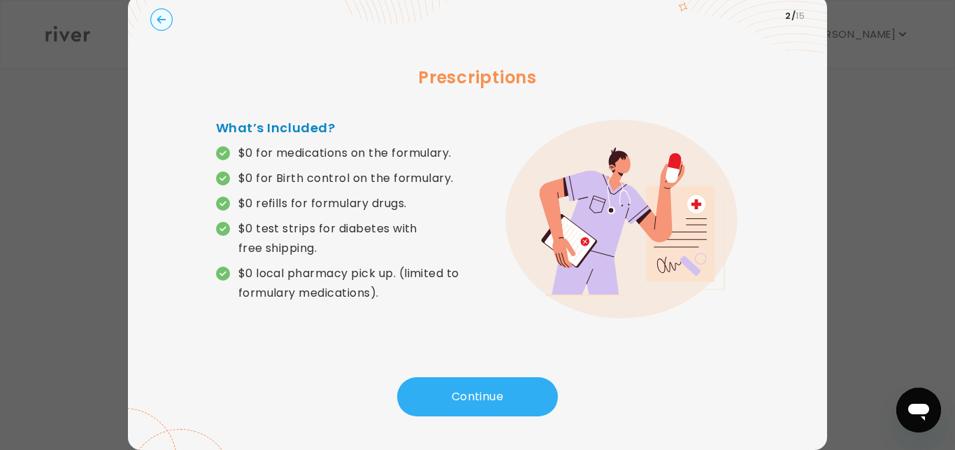
click at [512, 417] on div "Continue" at bounding box center [477, 401] width 655 height 48
click at [502, 402] on button "Continue" at bounding box center [477, 396] width 161 height 39
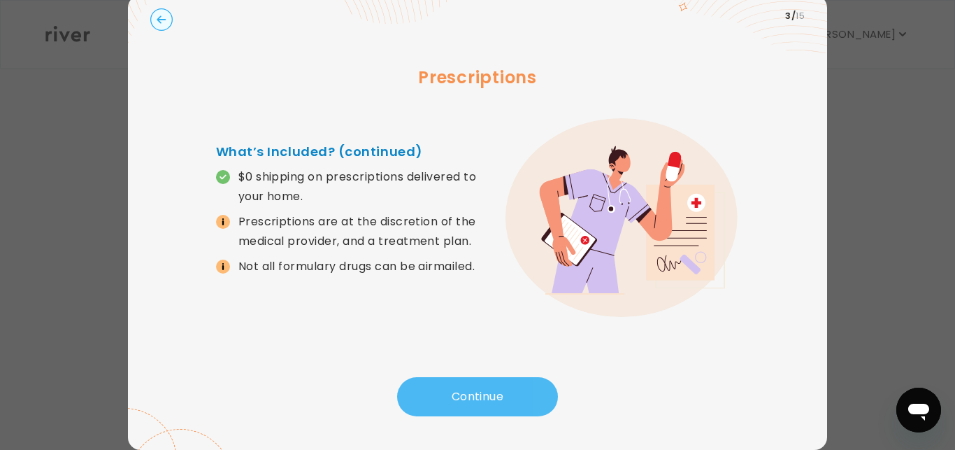
click at [502, 402] on button "Continue" at bounding box center [477, 396] width 161 height 39
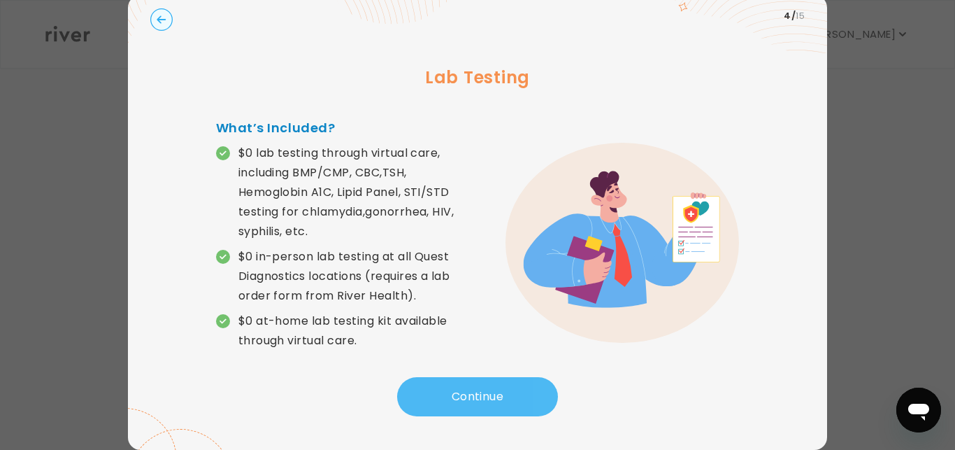
click at [502, 402] on button "Continue" at bounding box center [477, 396] width 161 height 39
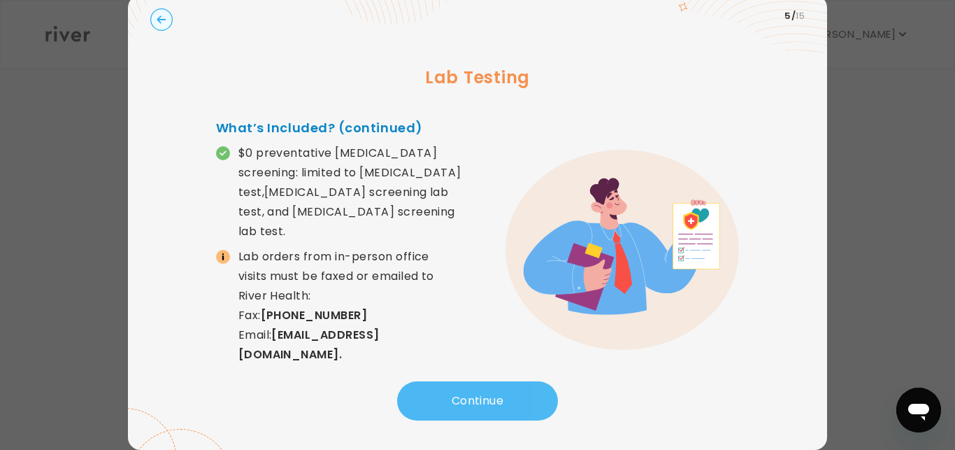
click at [502, 402] on button "Continue" at bounding box center [477, 400] width 161 height 39
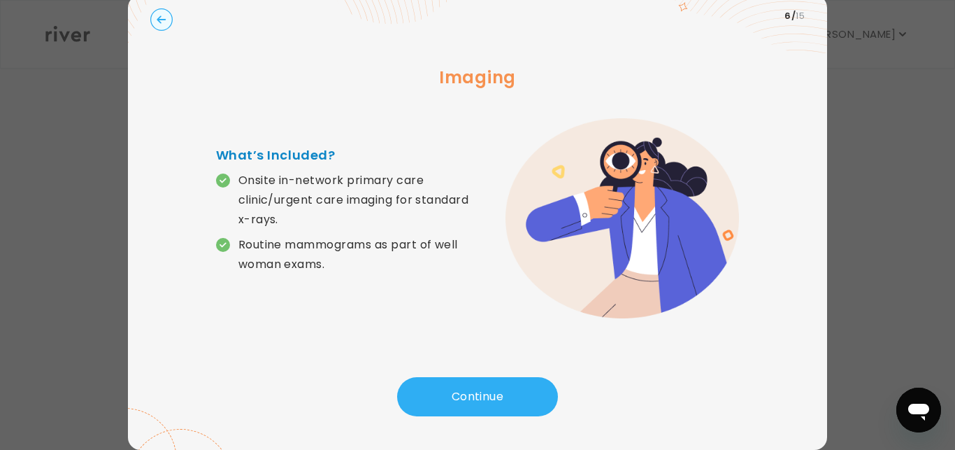
click at [155, 20] on circle "button" at bounding box center [162, 20] width 22 height 22
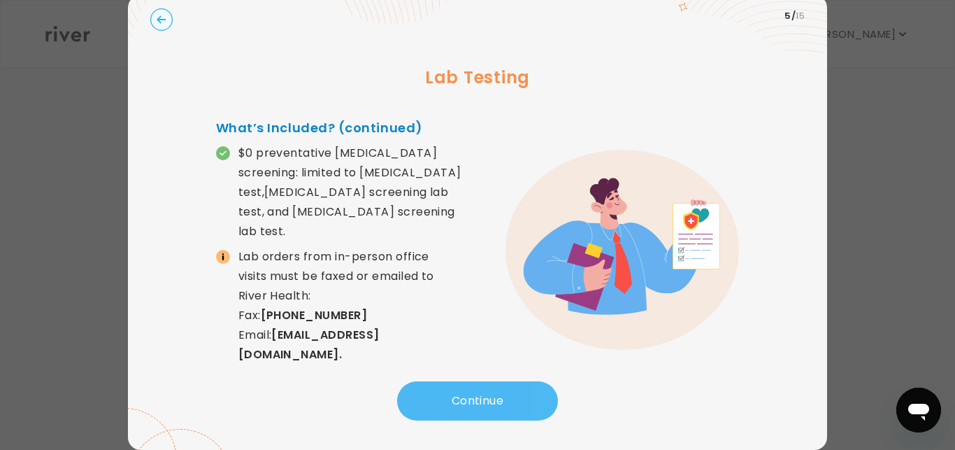
click at [467, 392] on button "Continue" at bounding box center [477, 400] width 161 height 39
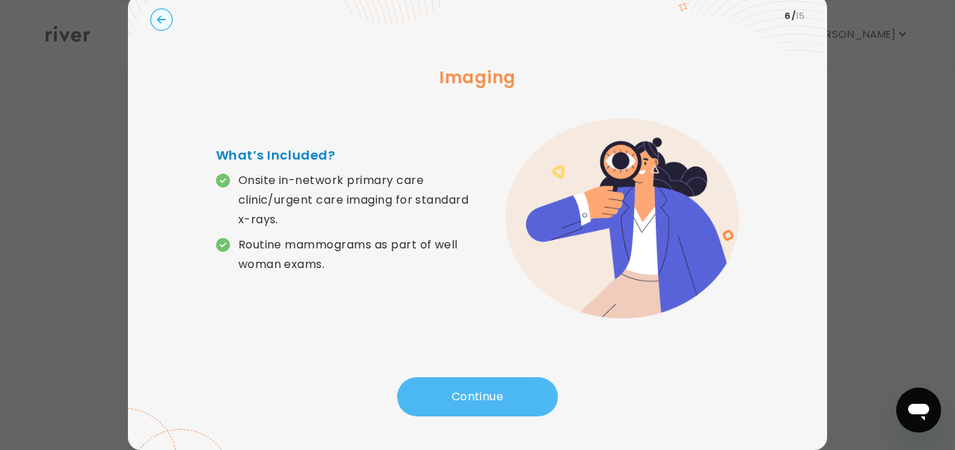
click at [466, 392] on button "Continue" at bounding box center [477, 396] width 161 height 39
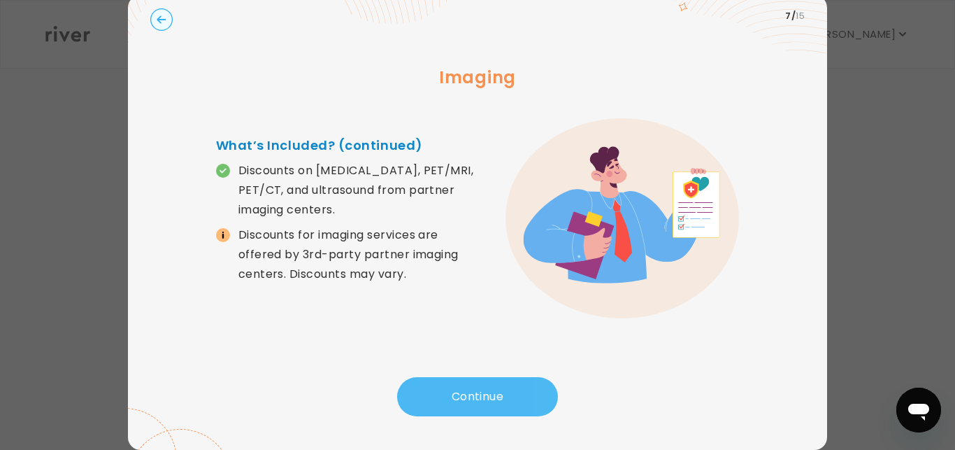
click at [466, 392] on button "Continue" at bounding box center [477, 396] width 161 height 39
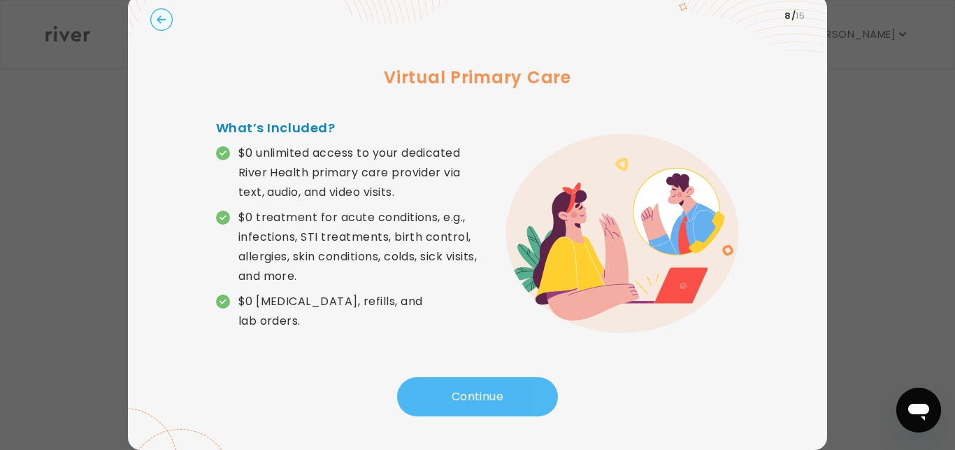
click at [466, 392] on button "Continue" at bounding box center [477, 396] width 161 height 39
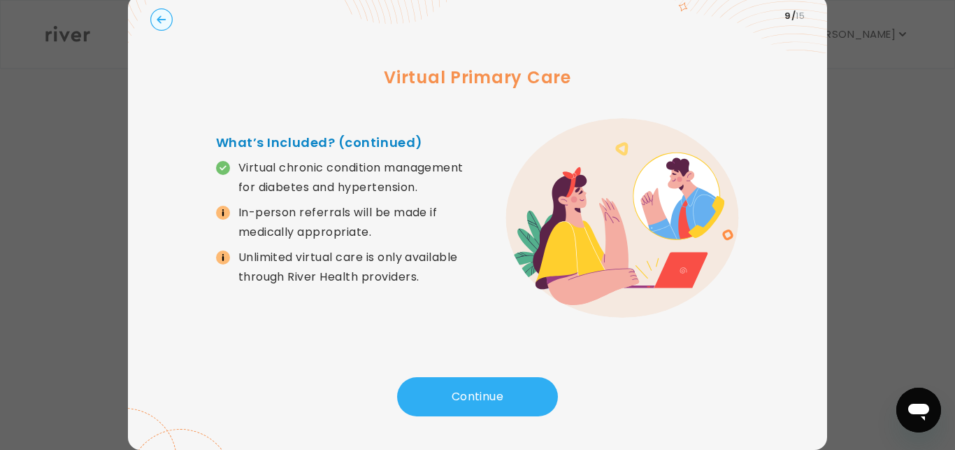
click at [156, 20] on circle "button" at bounding box center [162, 20] width 22 height 22
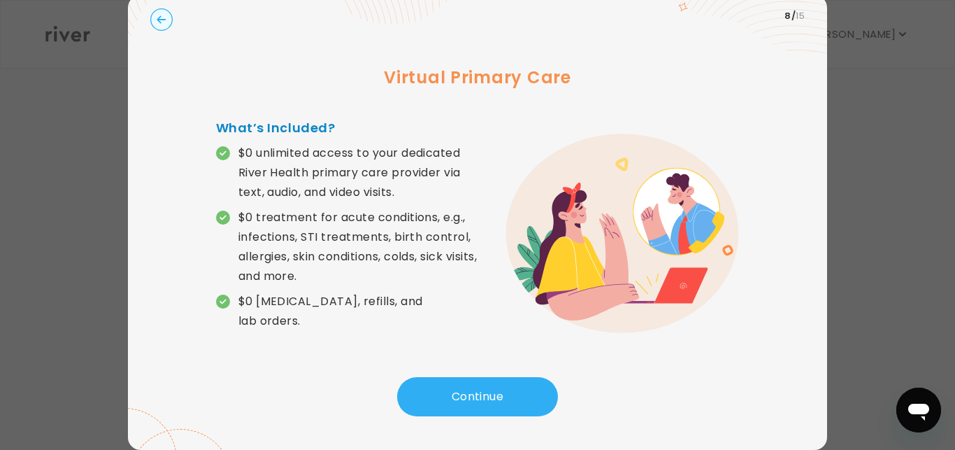
click at [157, 20] on circle "button" at bounding box center [162, 20] width 22 height 22
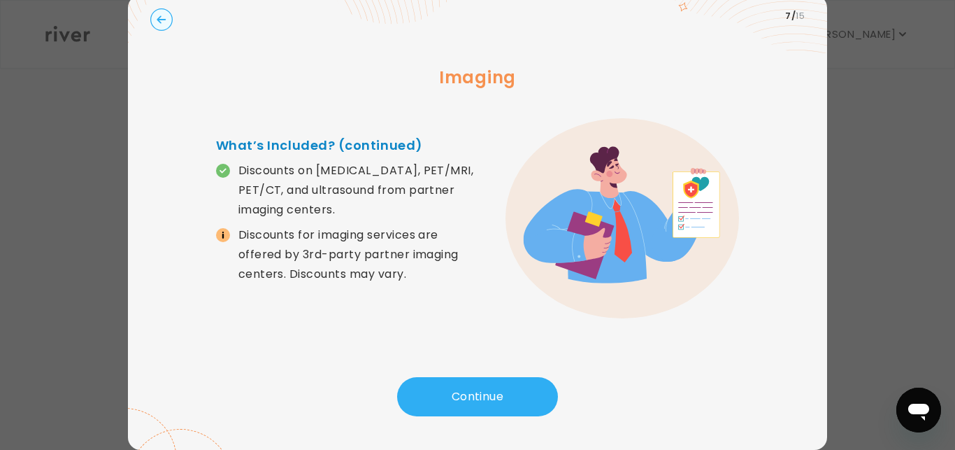
click at [157, 20] on circle "button" at bounding box center [162, 20] width 22 height 22
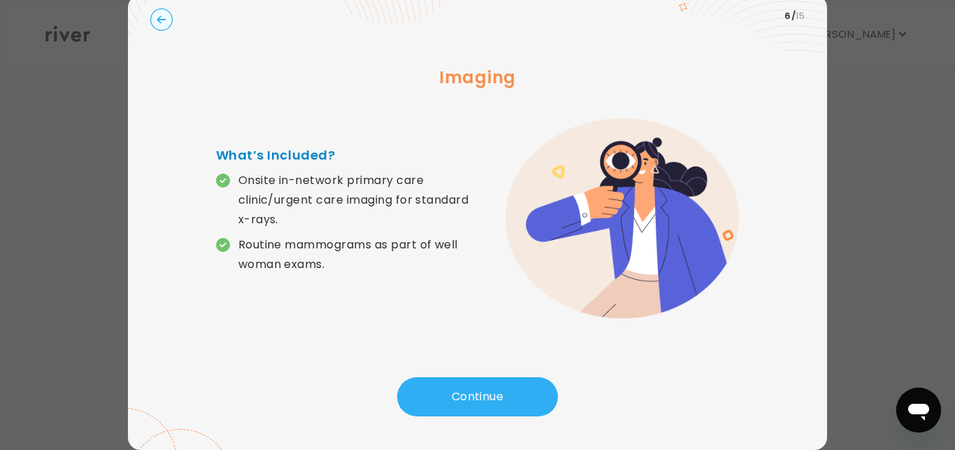
click at [157, 20] on circle "button" at bounding box center [162, 20] width 22 height 22
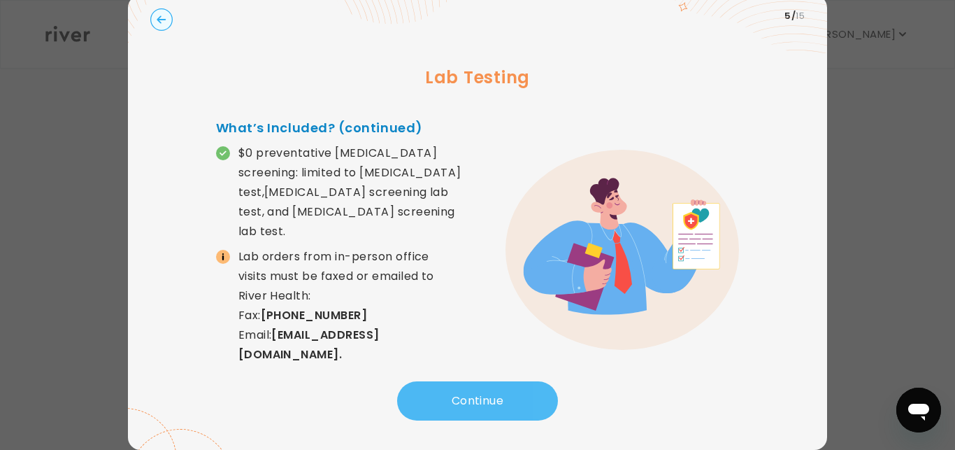
click at [441, 392] on button "Continue" at bounding box center [477, 400] width 161 height 39
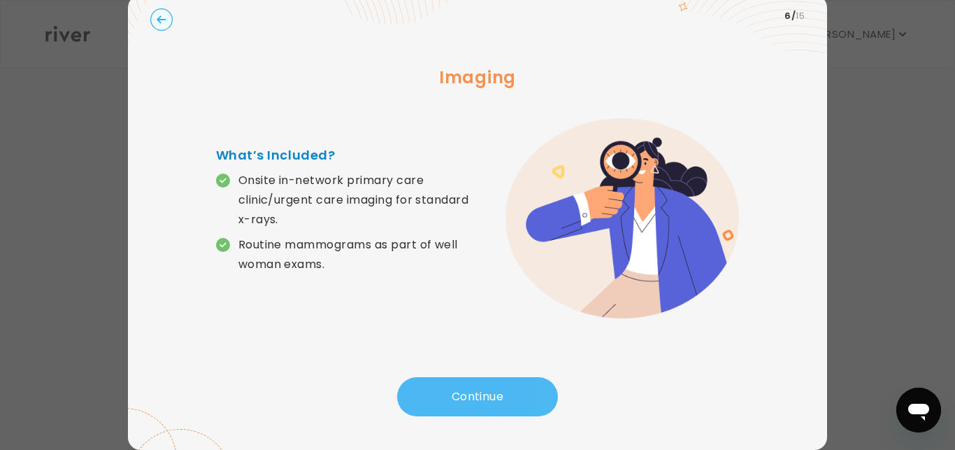
click at [441, 392] on button "Continue" at bounding box center [477, 396] width 161 height 39
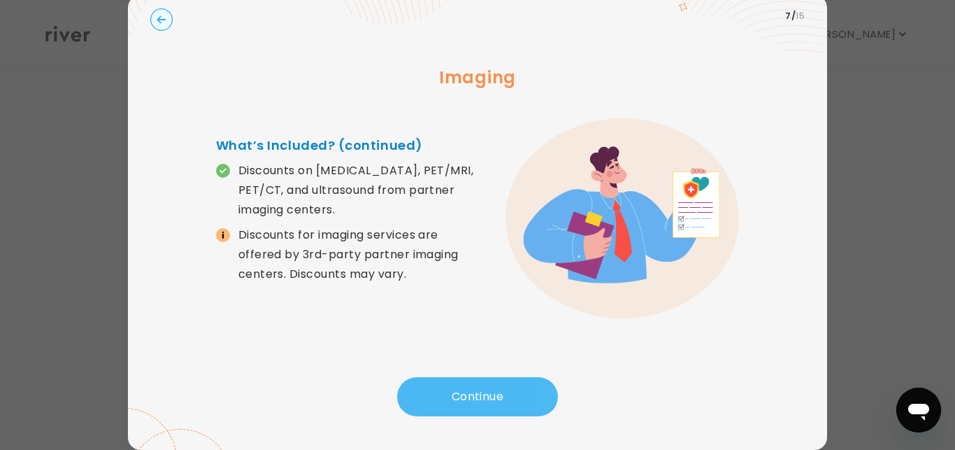
click at [441, 392] on button "Continue" at bounding box center [477, 396] width 161 height 39
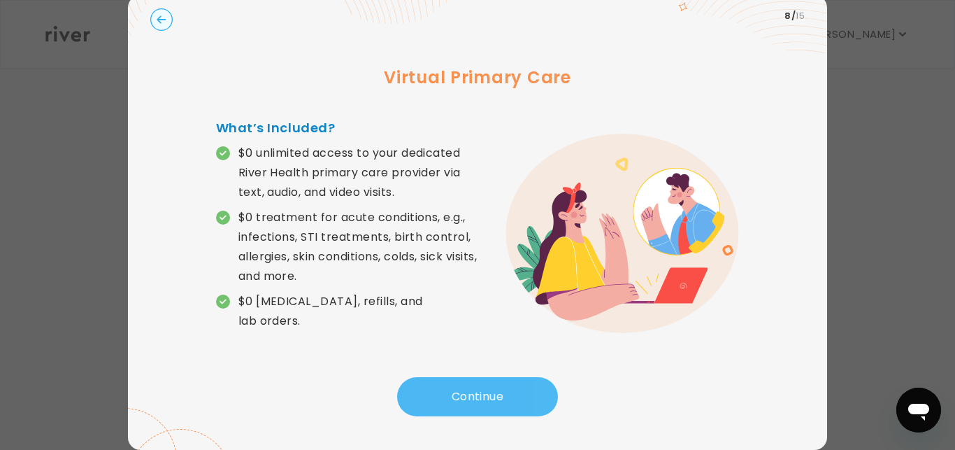
click at [441, 392] on button "Continue" at bounding box center [477, 396] width 161 height 39
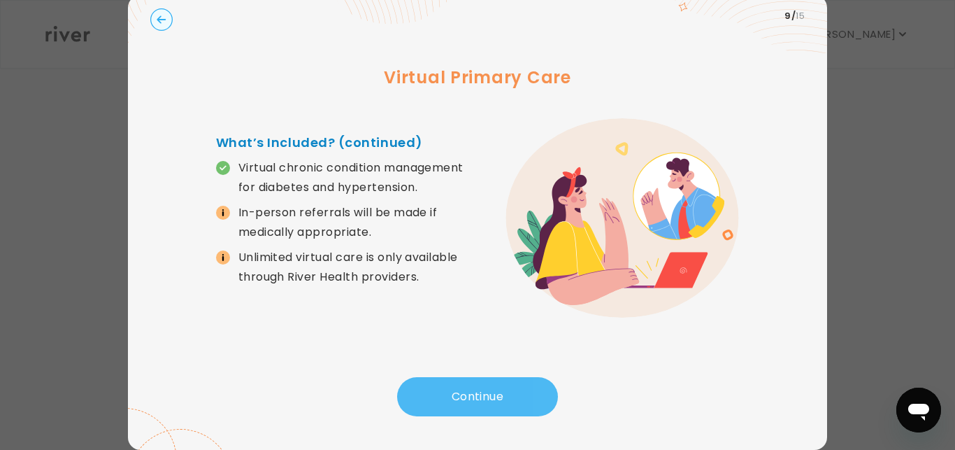
click at [441, 392] on button "Continue" at bounding box center [477, 396] width 161 height 39
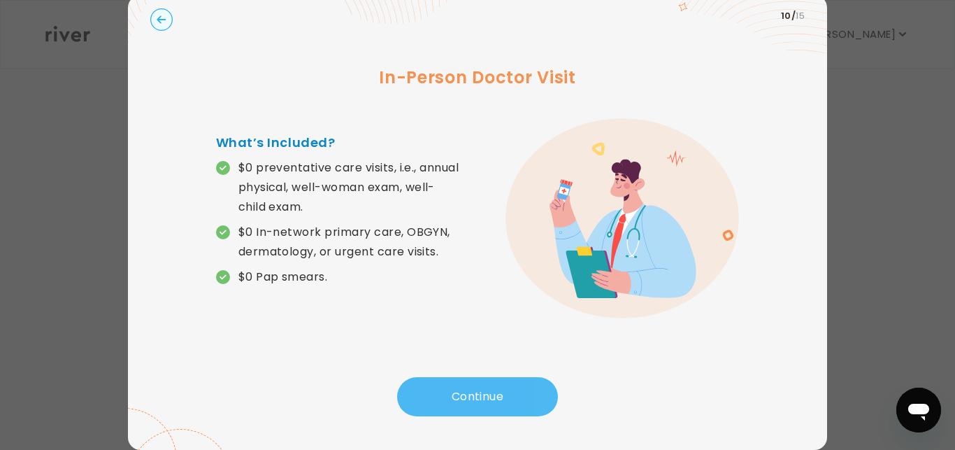
click at [470, 396] on button "Continue" at bounding box center [477, 396] width 161 height 39
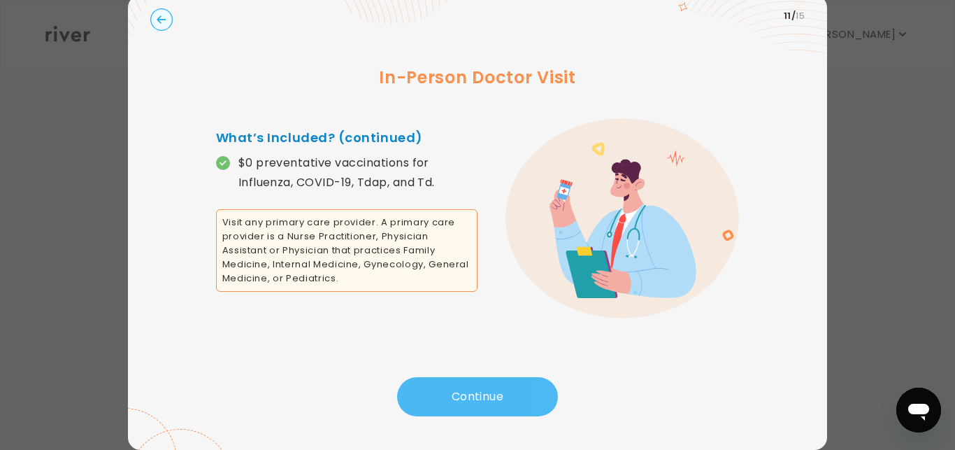
click at [470, 396] on button "Continue" at bounding box center [477, 396] width 161 height 39
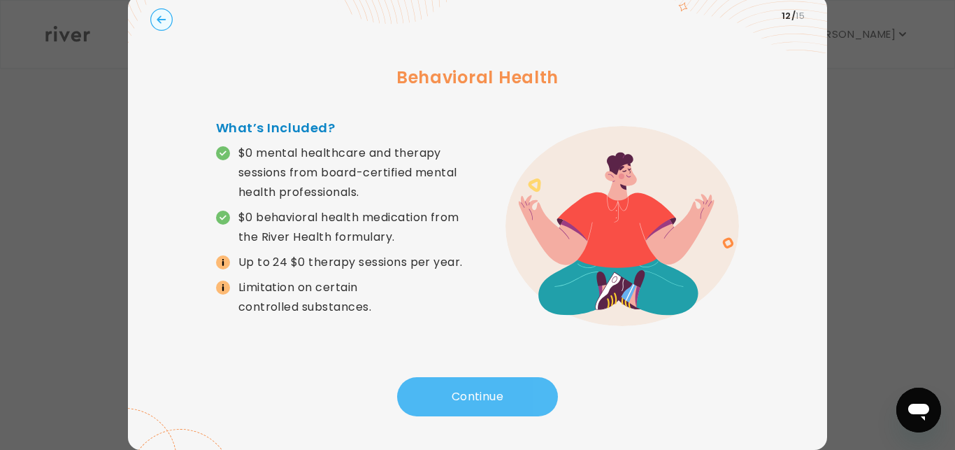
click at [469, 396] on button "Continue" at bounding box center [477, 396] width 161 height 39
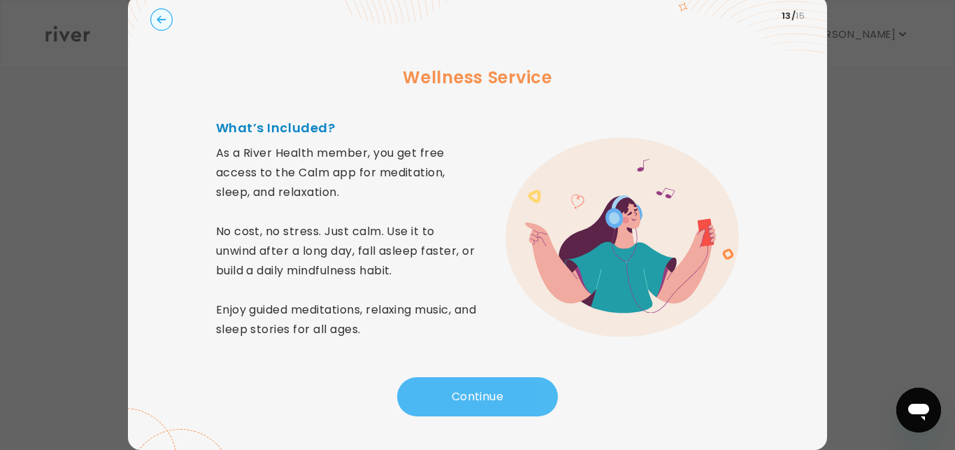
click at [469, 396] on button "Continue" at bounding box center [477, 396] width 161 height 39
